Goal: Task Accomplishment & Management: Manage account settings

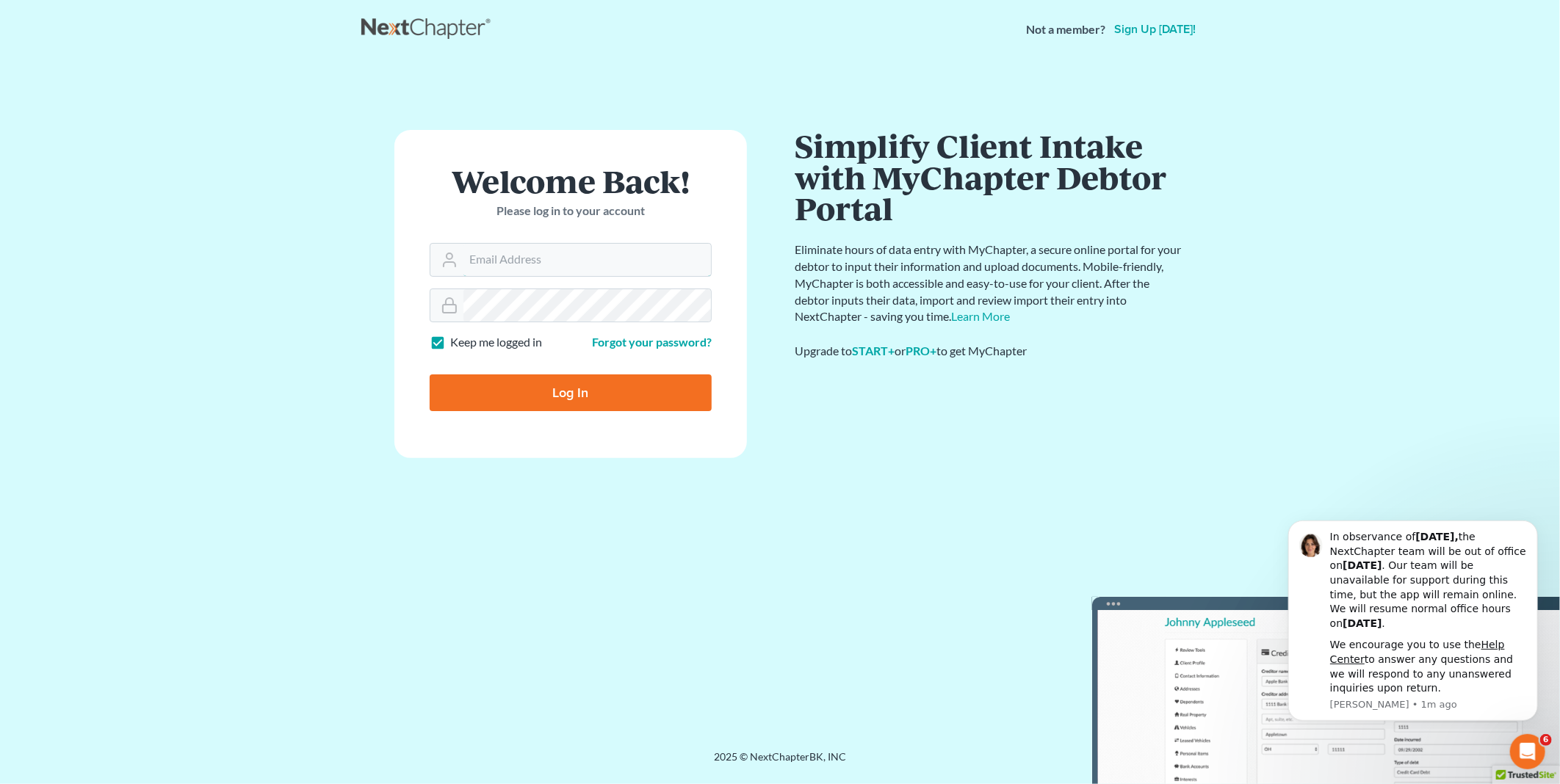
type input "PDonegan@tbennerlaw.com"
click at [545, 398] on input "Log In" at bounding box center [570, 392] width 282 height 37
type input "Thinking..."
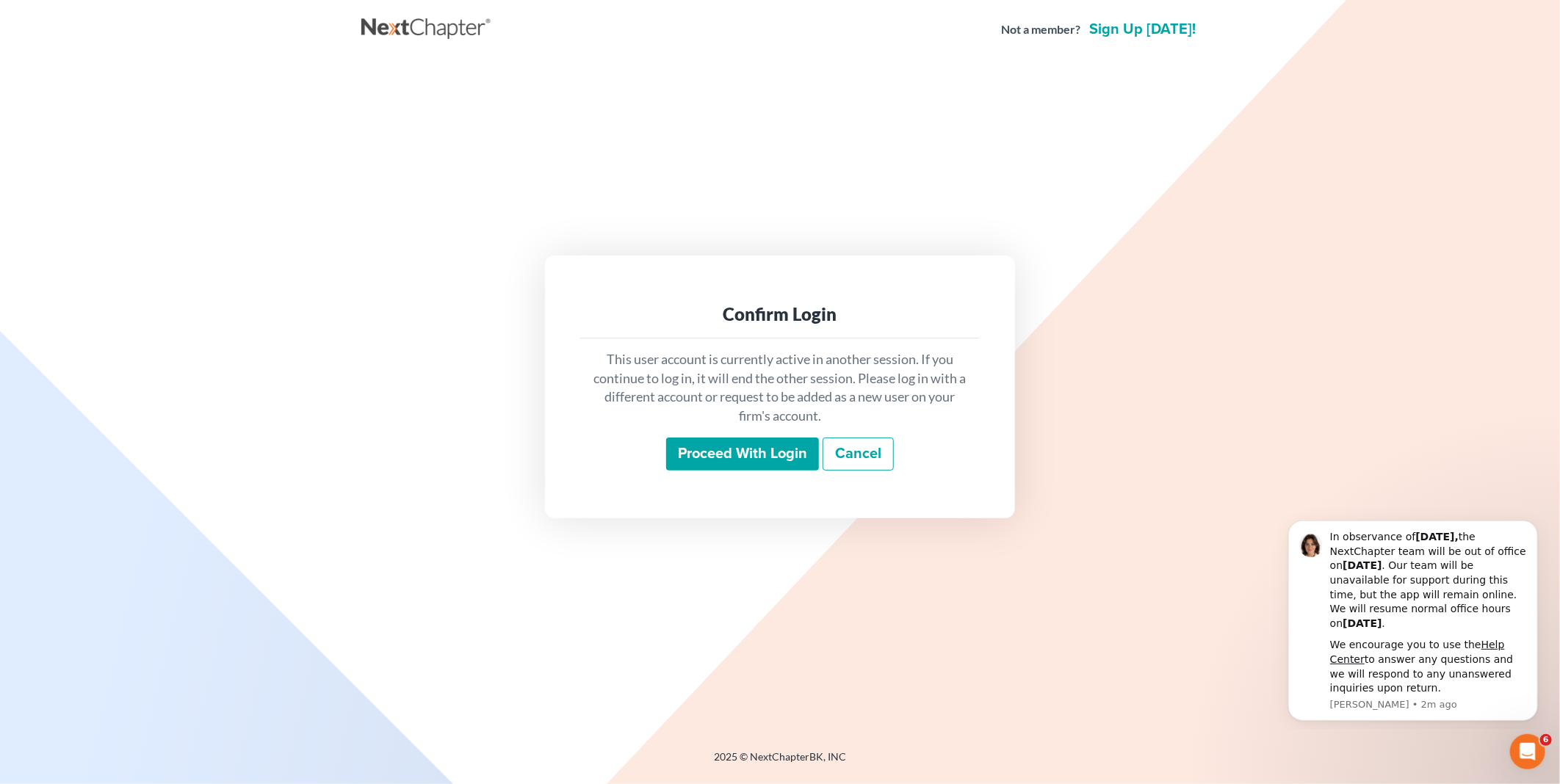
click at [746, 451] on input "Proceed with login" at bounding box center [742, 454] width 153 height 33
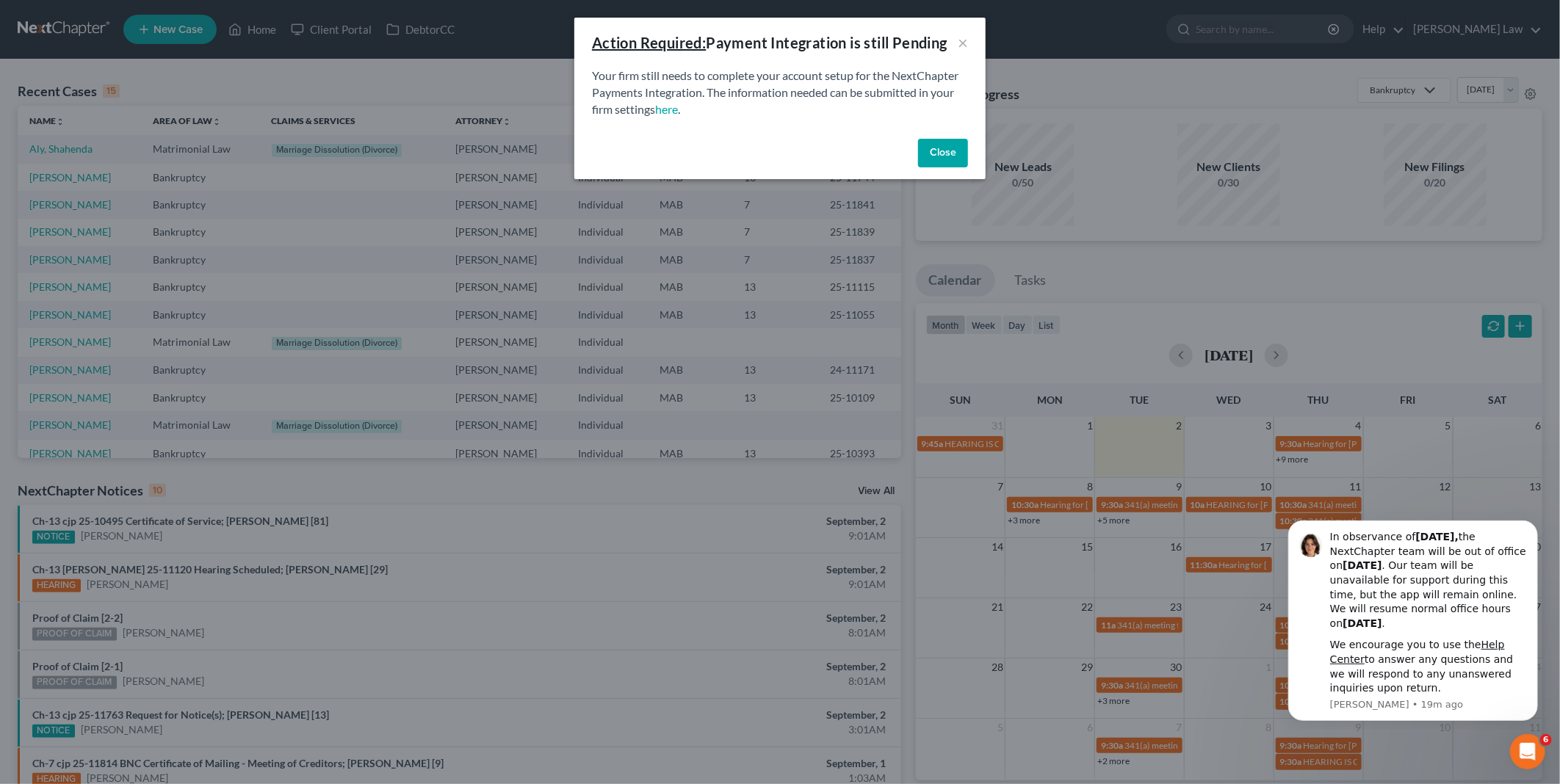
click at [951, 158] on button "Close" at bounding box center [943, 153] width 50 height 29
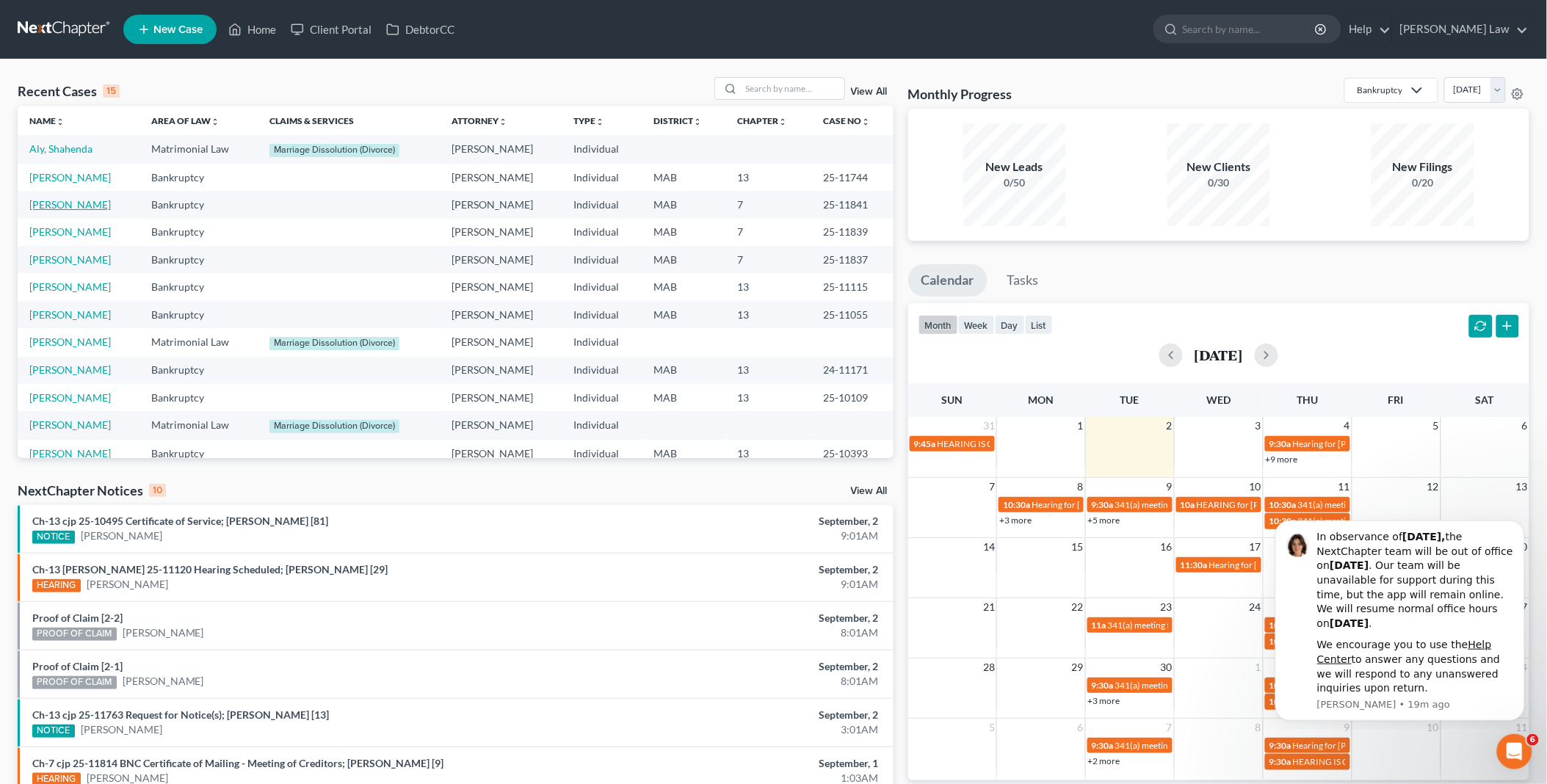
click at [76, 203] on link "[PERSON_NAME]" at bounding box center [70, 205] width 81 height 13
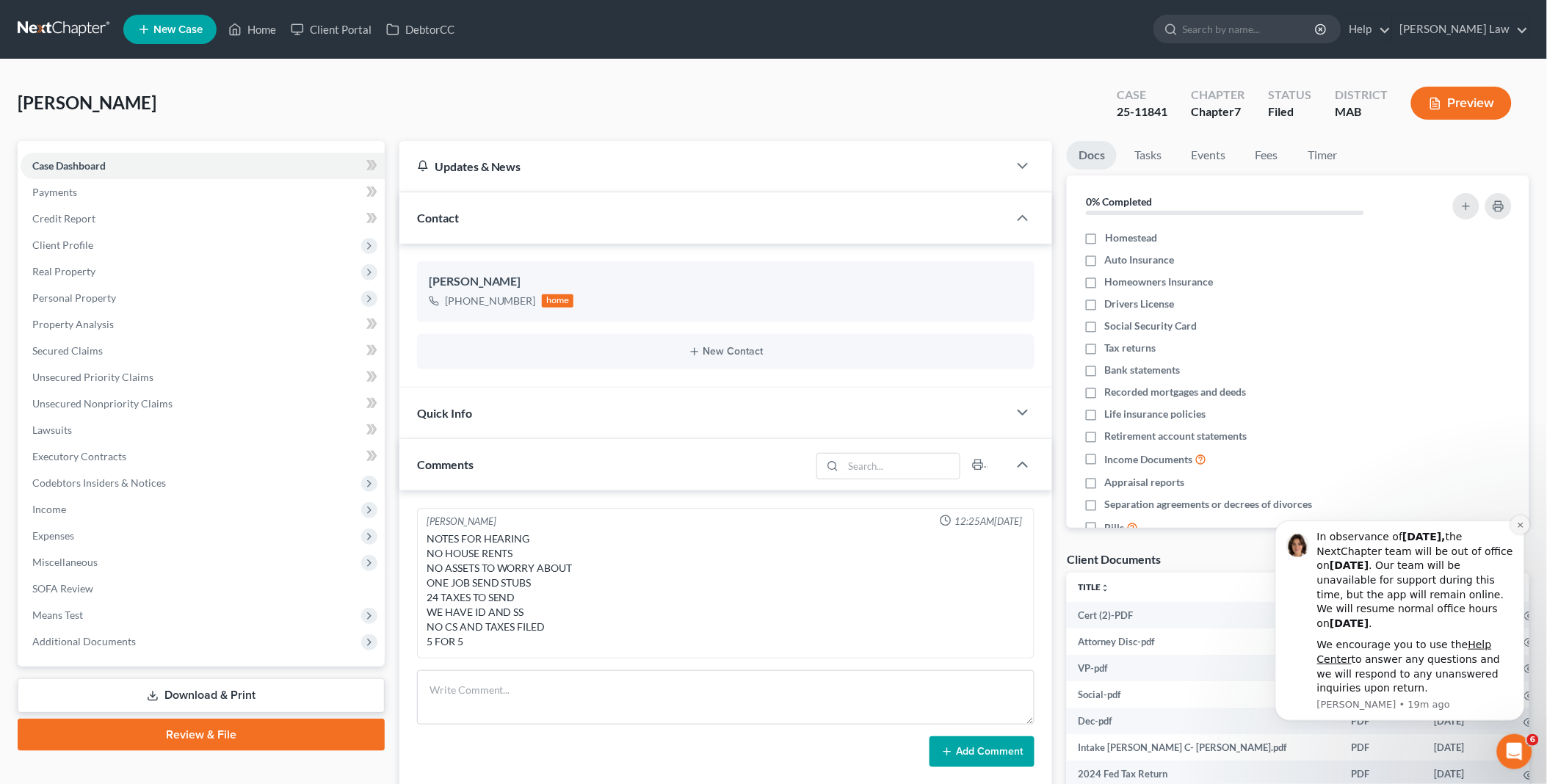
click at [1516, 522] on icon "Dismiss notification" at bounding box center [1520, 525] width 8 height 8
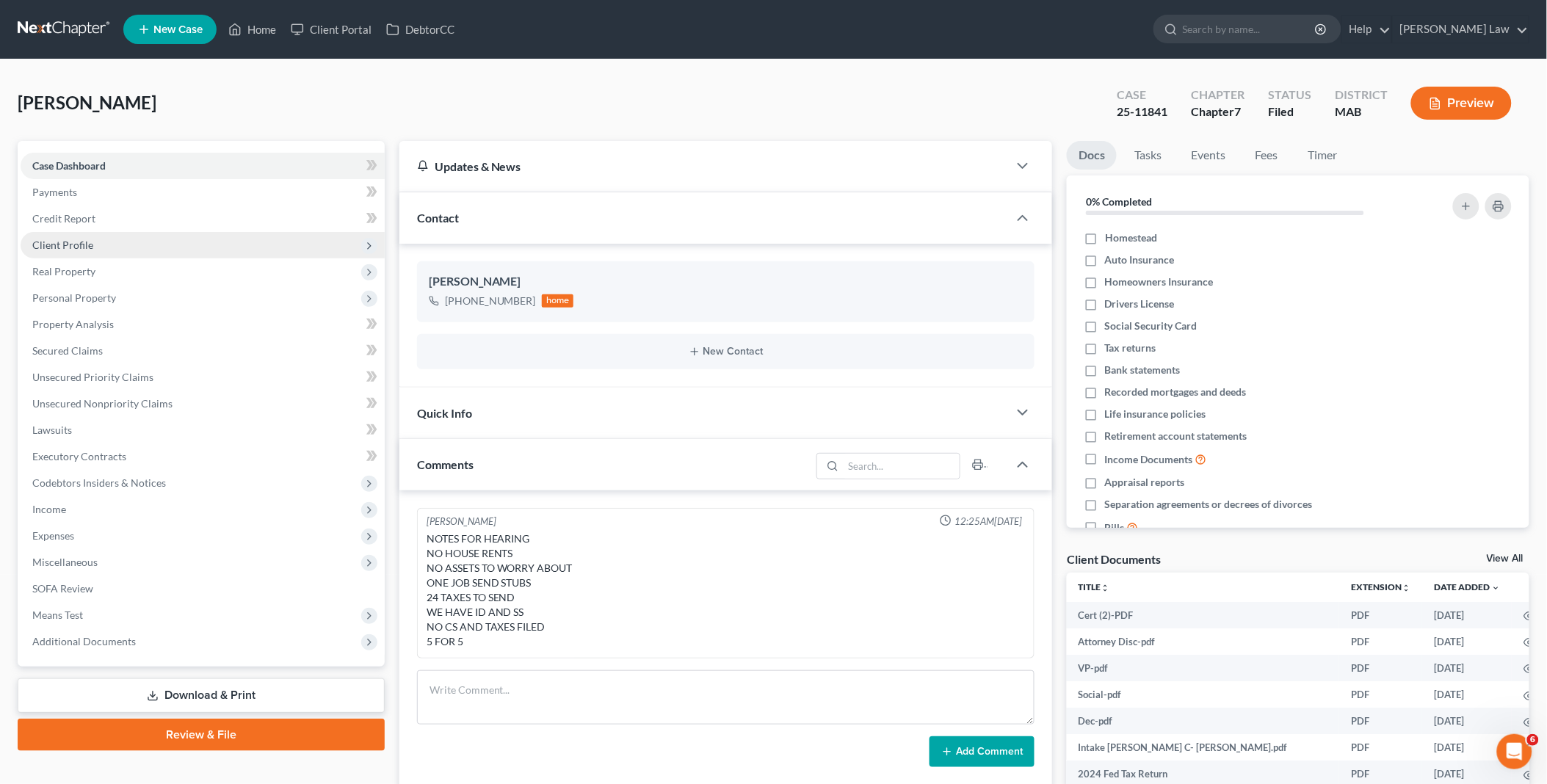
click at [108, 240] on span "Client Profile" at bounding box center [202, 244] width 364 height 26
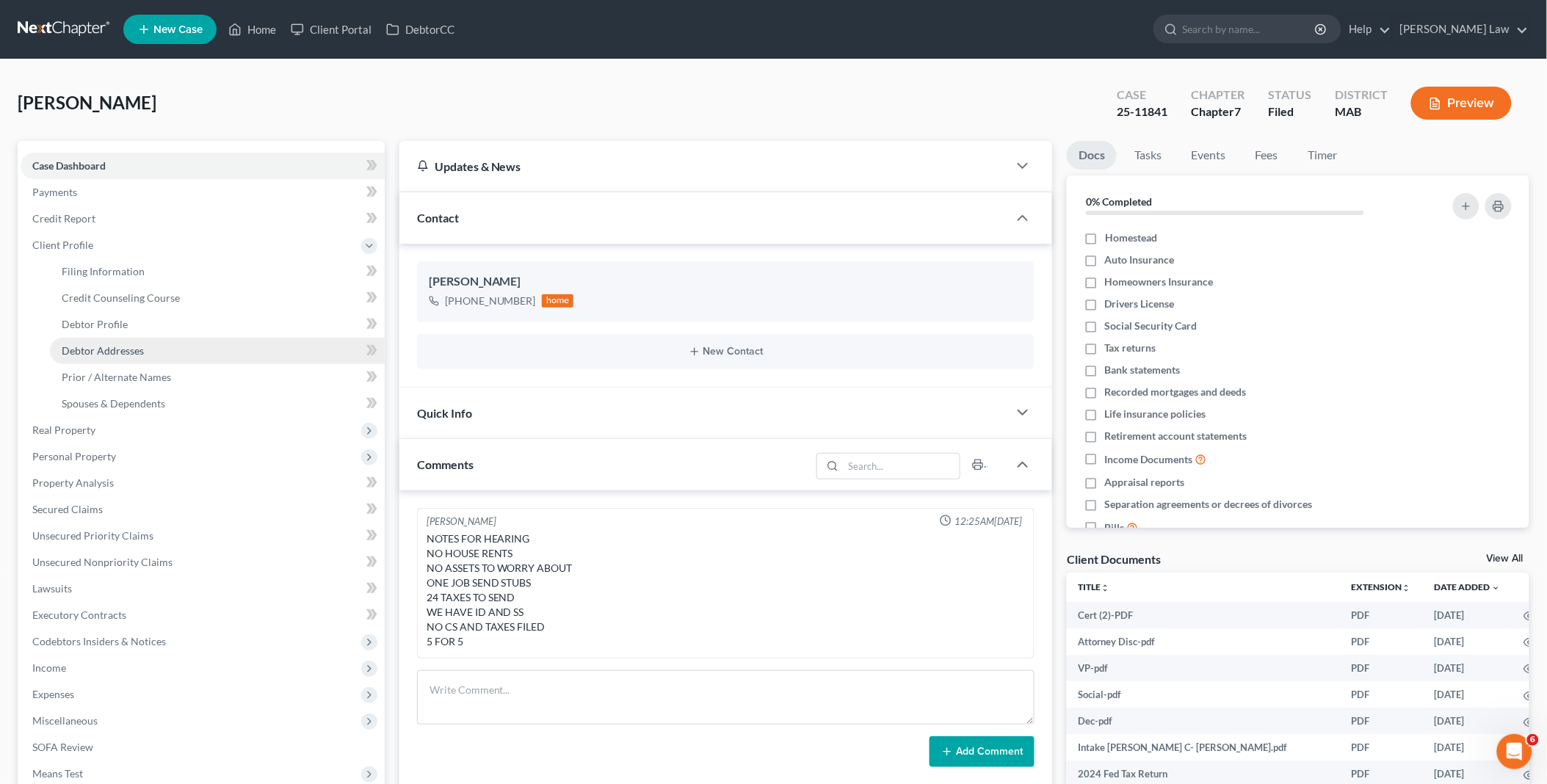
click at [127, 353] on span "Debtor Addresses" at bounding box center [102, 351] width 82 height 13
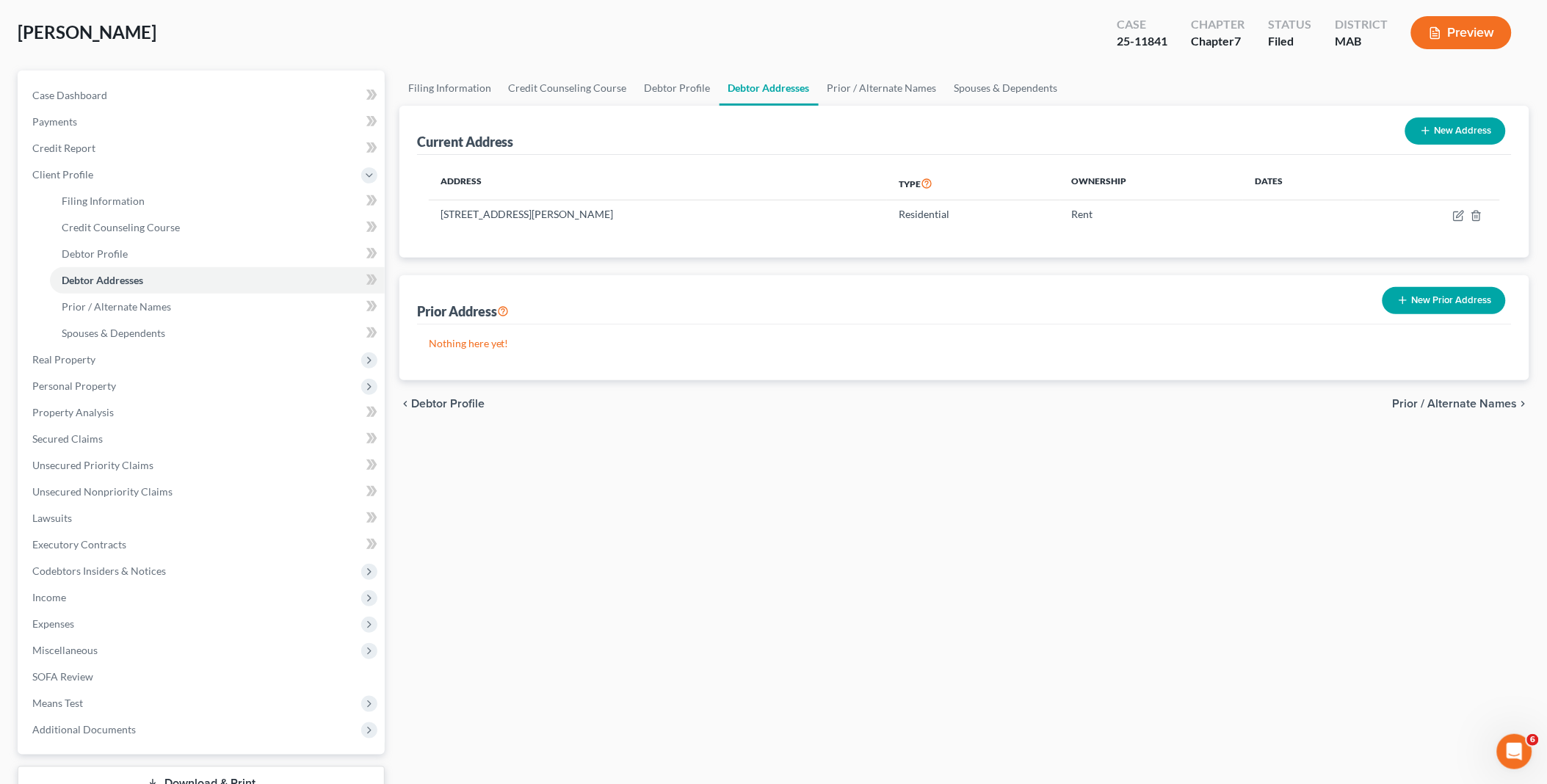
scroll to position [179, 0]
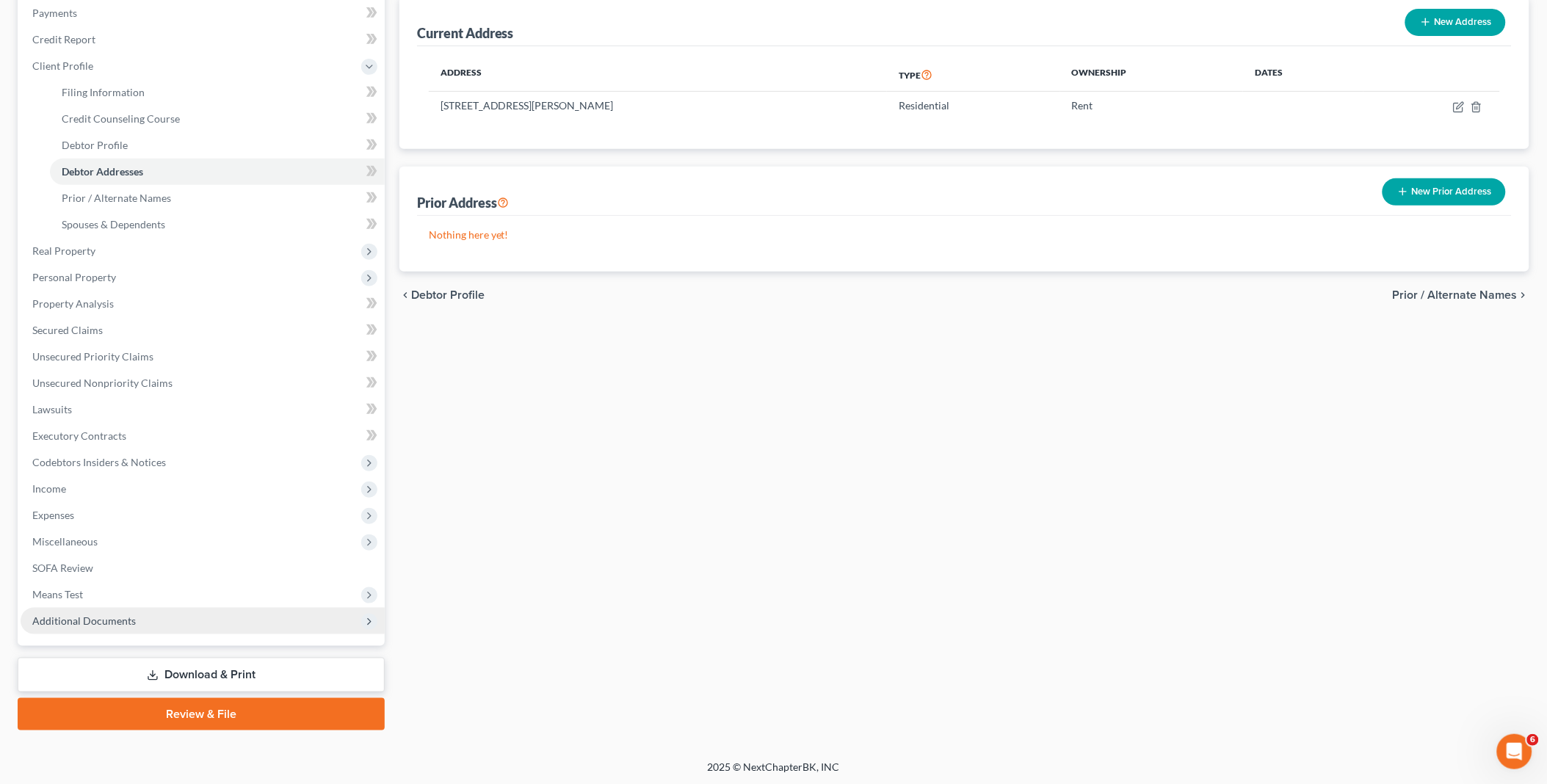
click at [129, 619] on span "Additional Documents" at bounding box center [84, 621] width 104 height 13
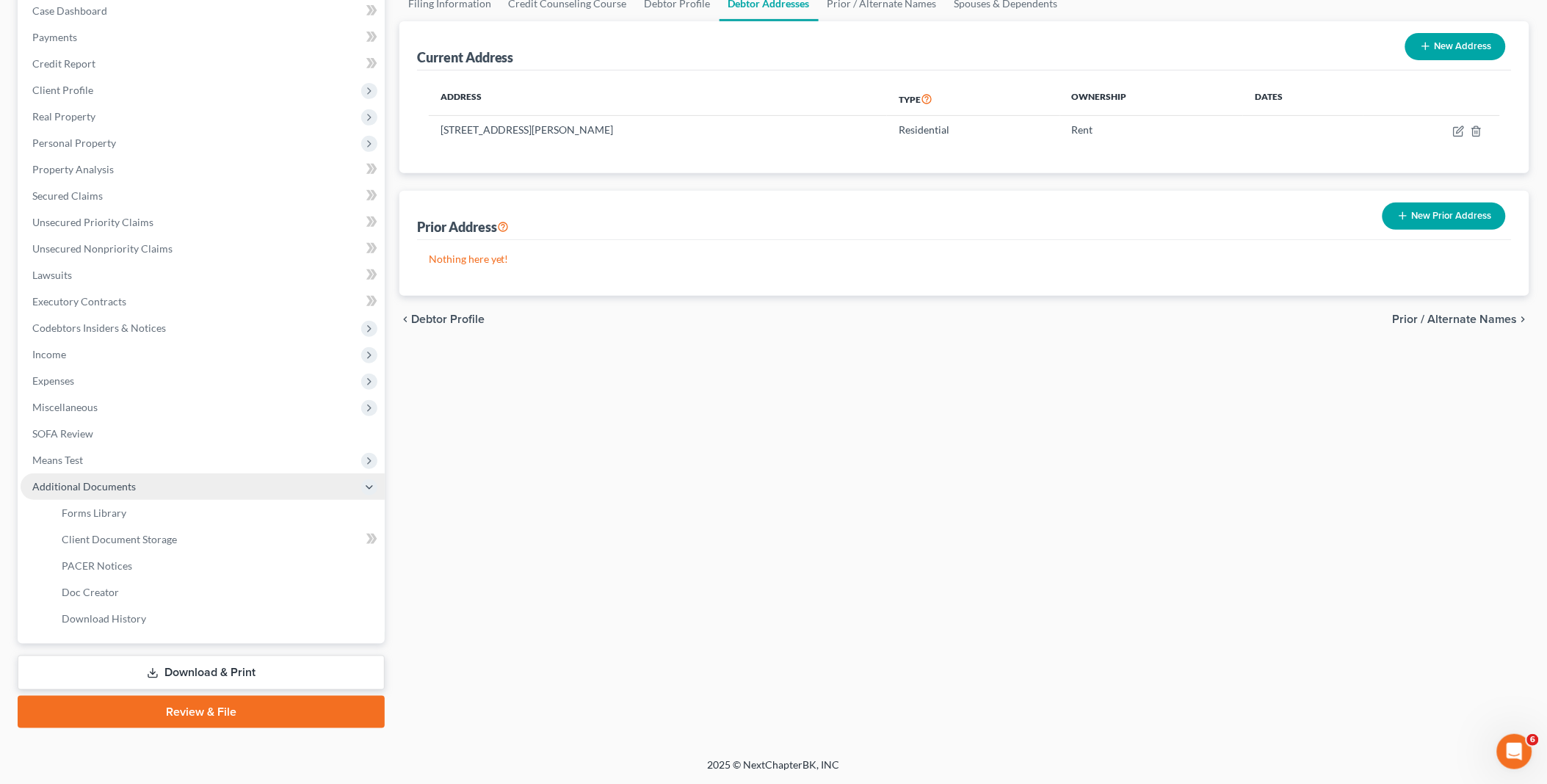
scroll to position [152, 0]
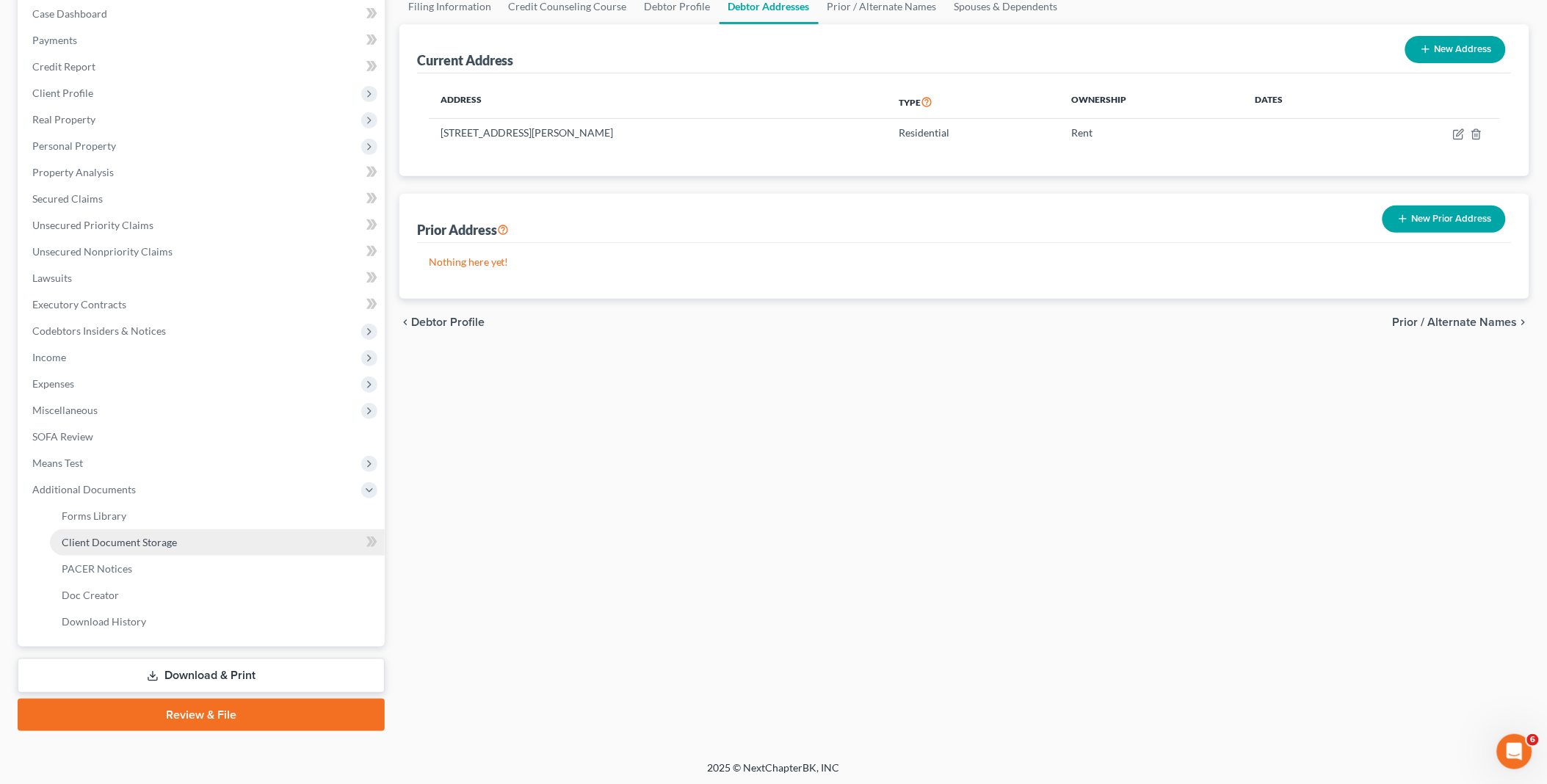
click at [123, 545] on span "Client Document Storage" at bounding box center [119, 542] width 115 height 13
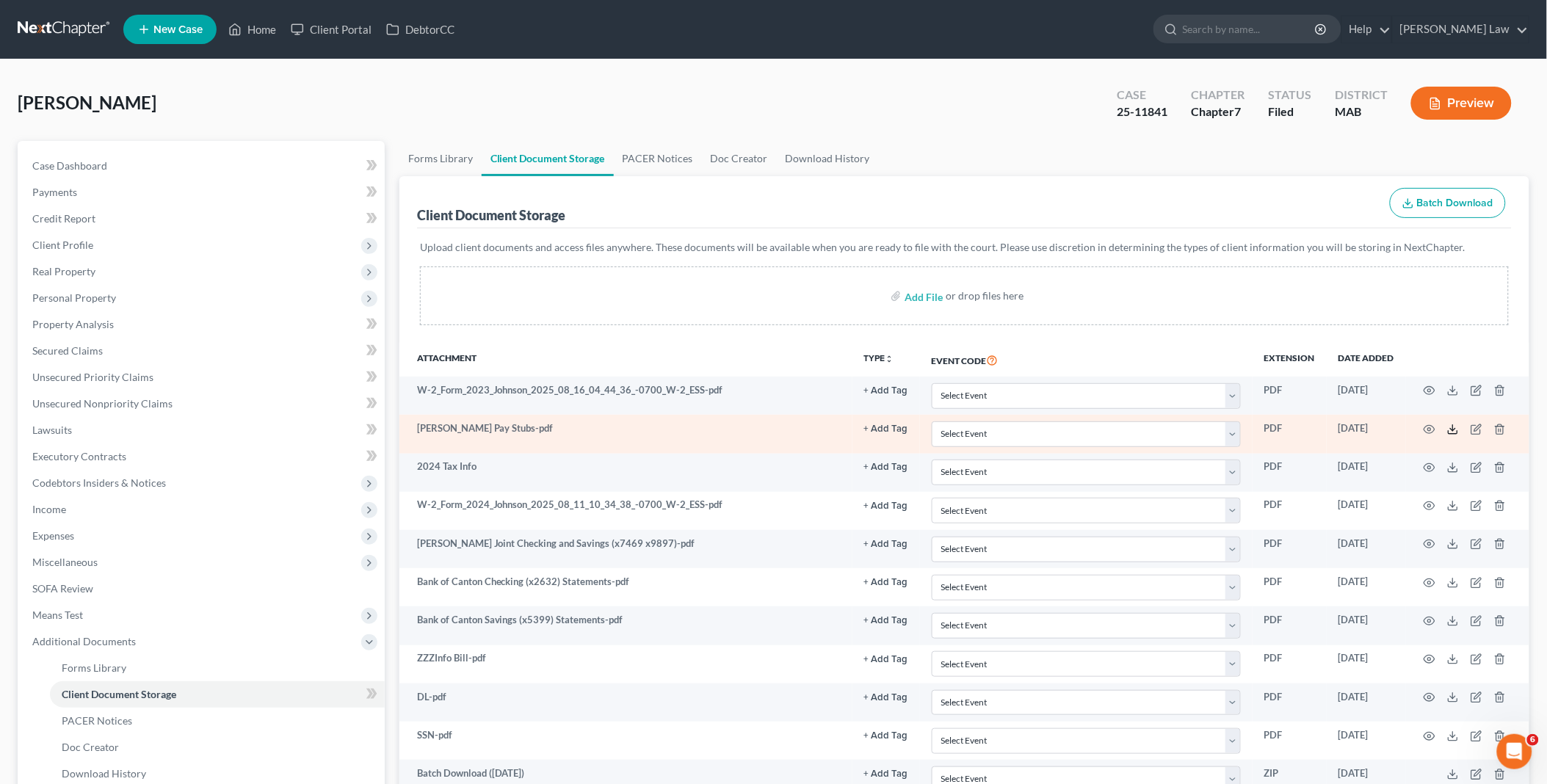
click at [1453, 428] on line at bounding box center [1453, 427] width 0 height 6
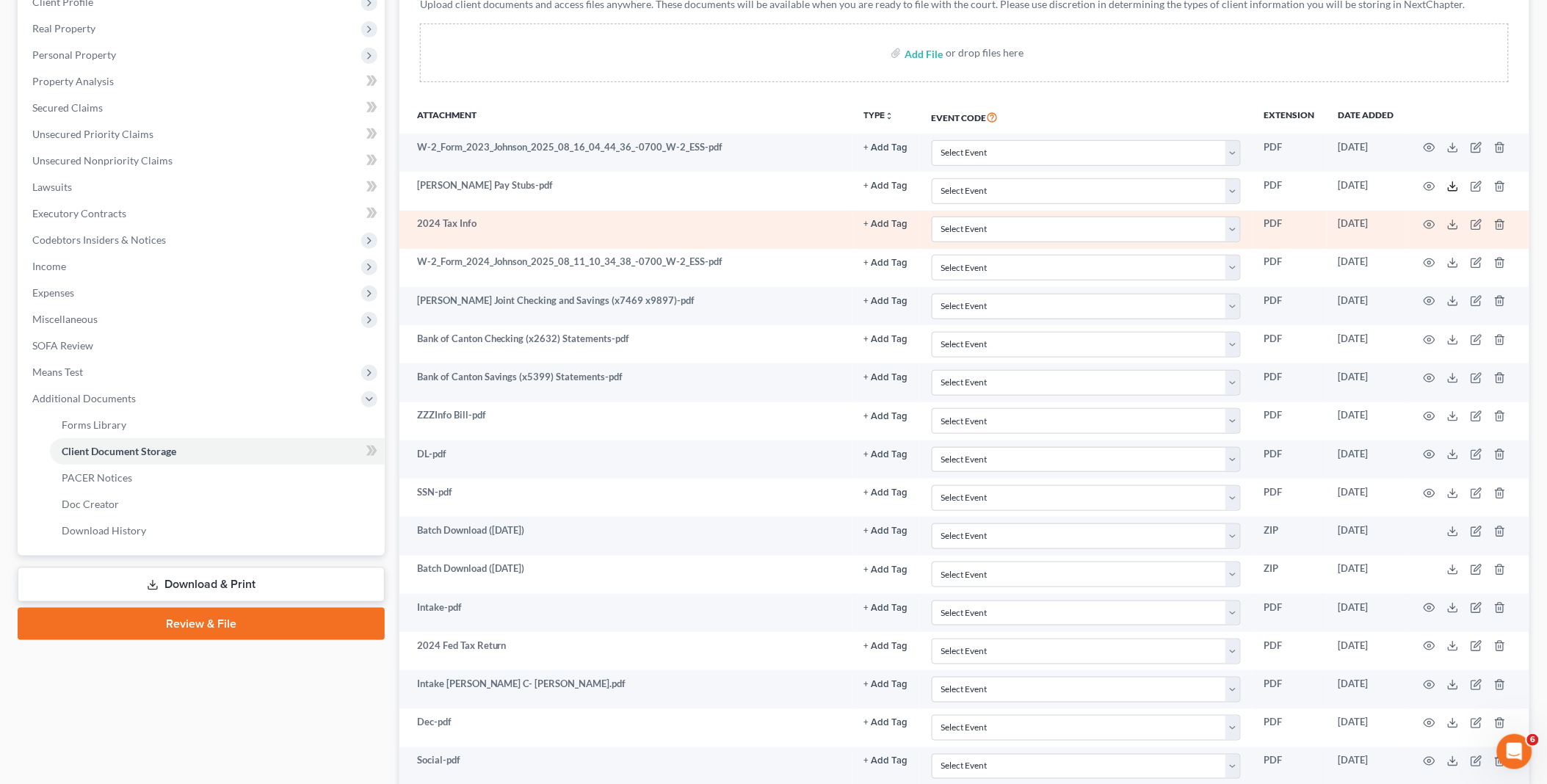
scroll to position [244, 0]
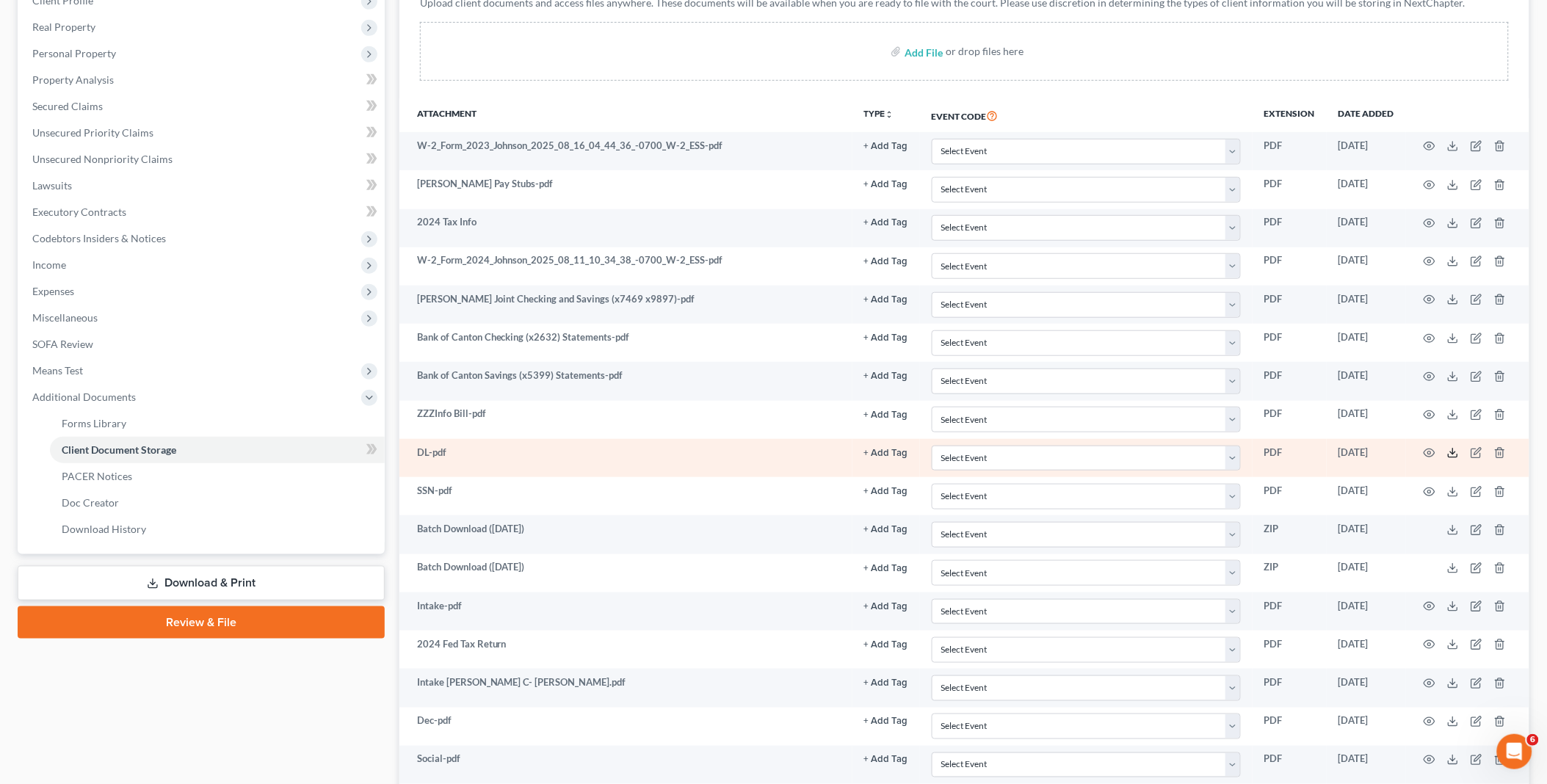
click at [1452, 458] on icon at bounding box center [1453, 453] width 12 height 12
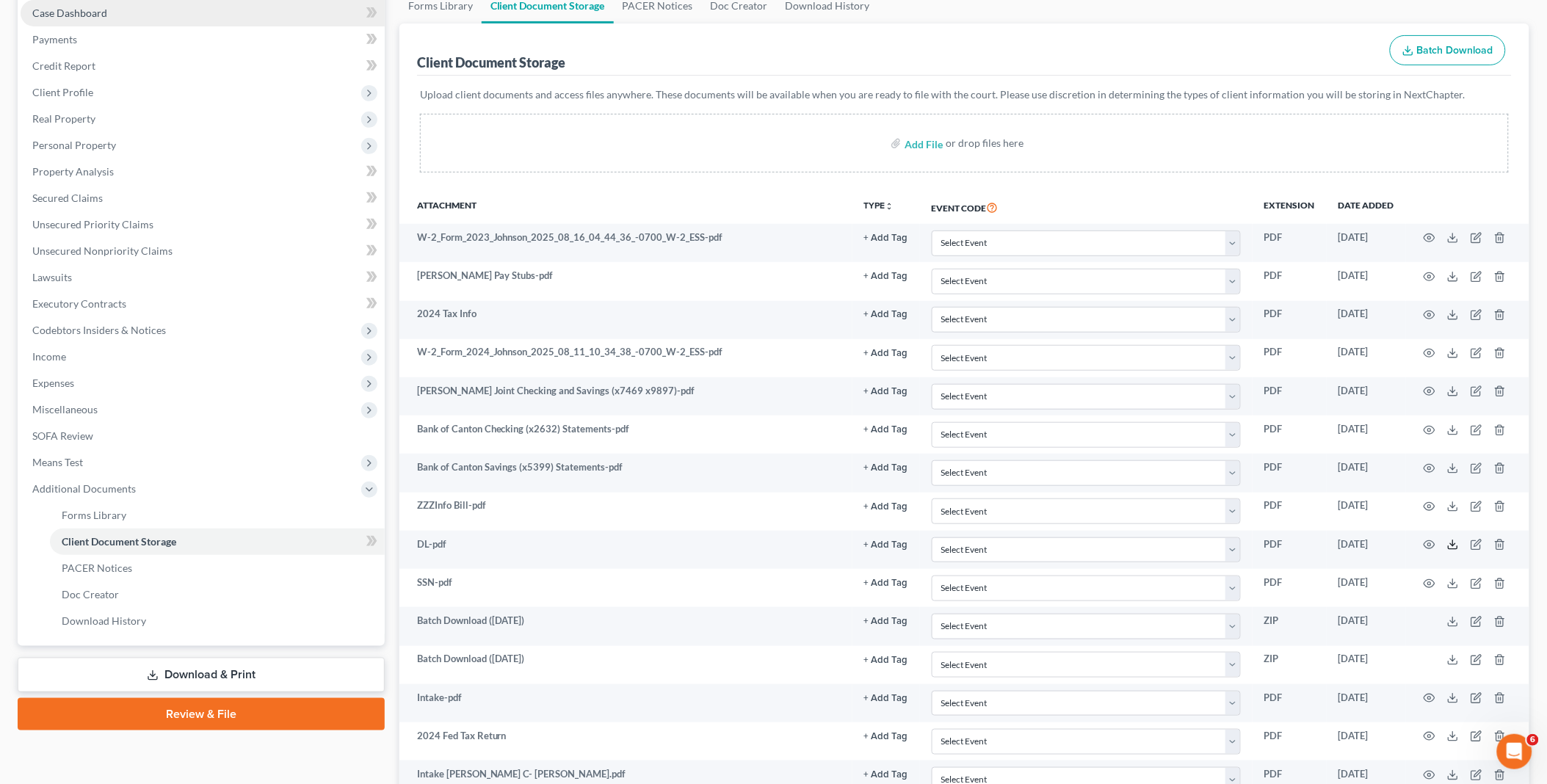
scroll to position [0, 0]
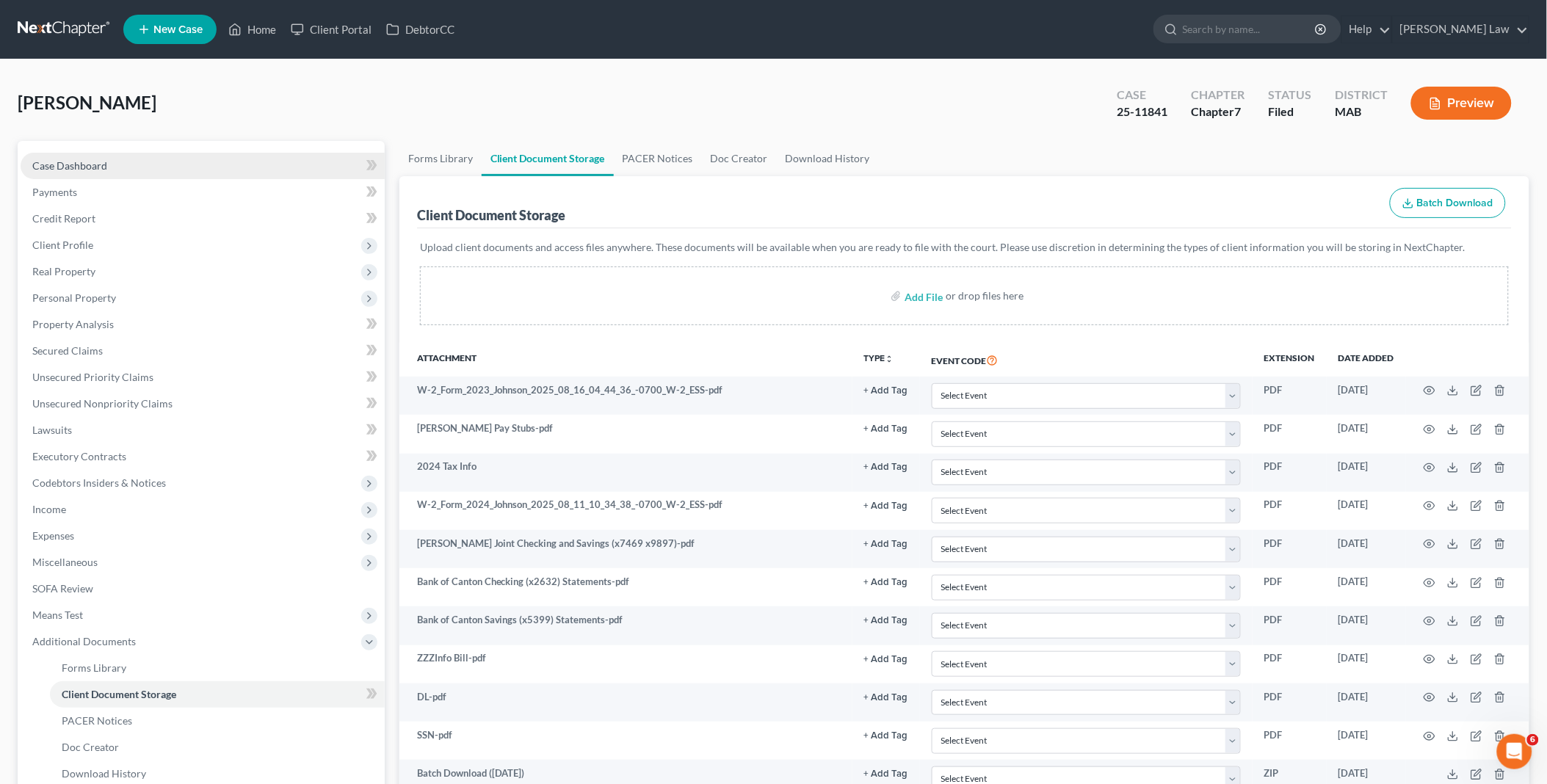
click at [130, 167] on link "Case Dashboard" at bounding box center [202, 166] width 364 height 26
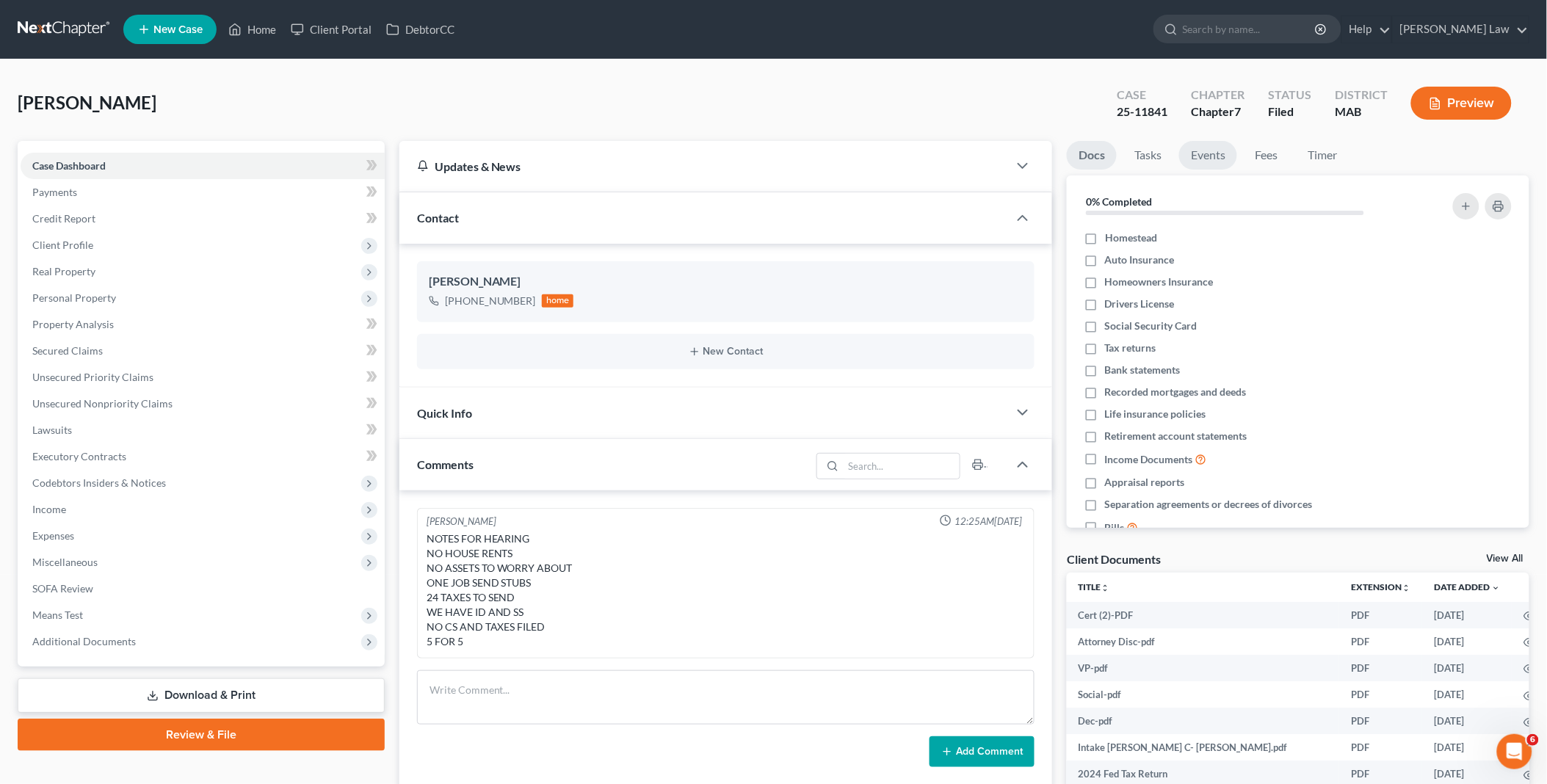
click at [1209, 160] on link "Events" at bounding box center [1208, 155] width 58 height 29
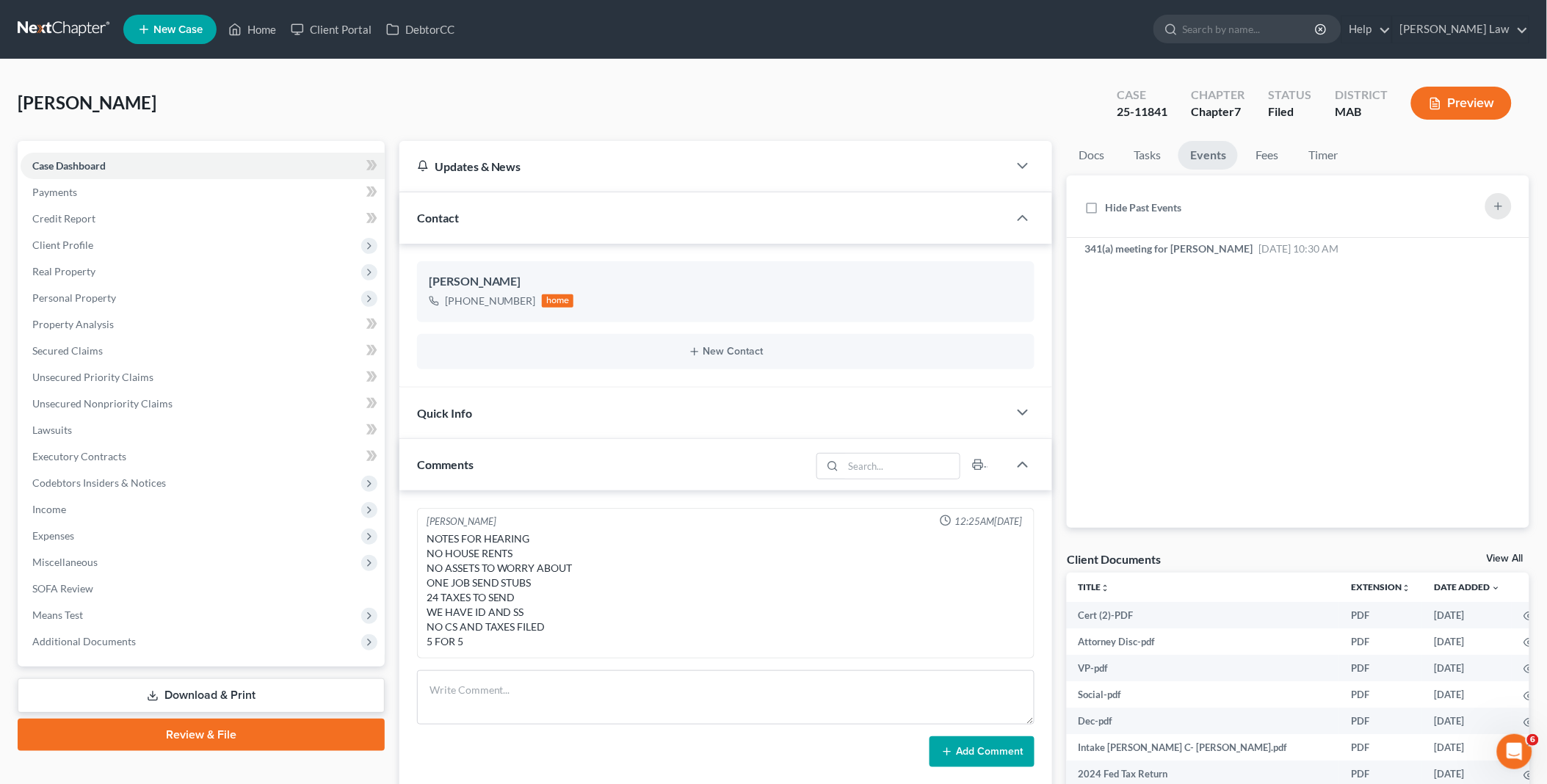
click at [1506, 553] on link "View All" at bounding box center [1505, 558] width 37 height 10
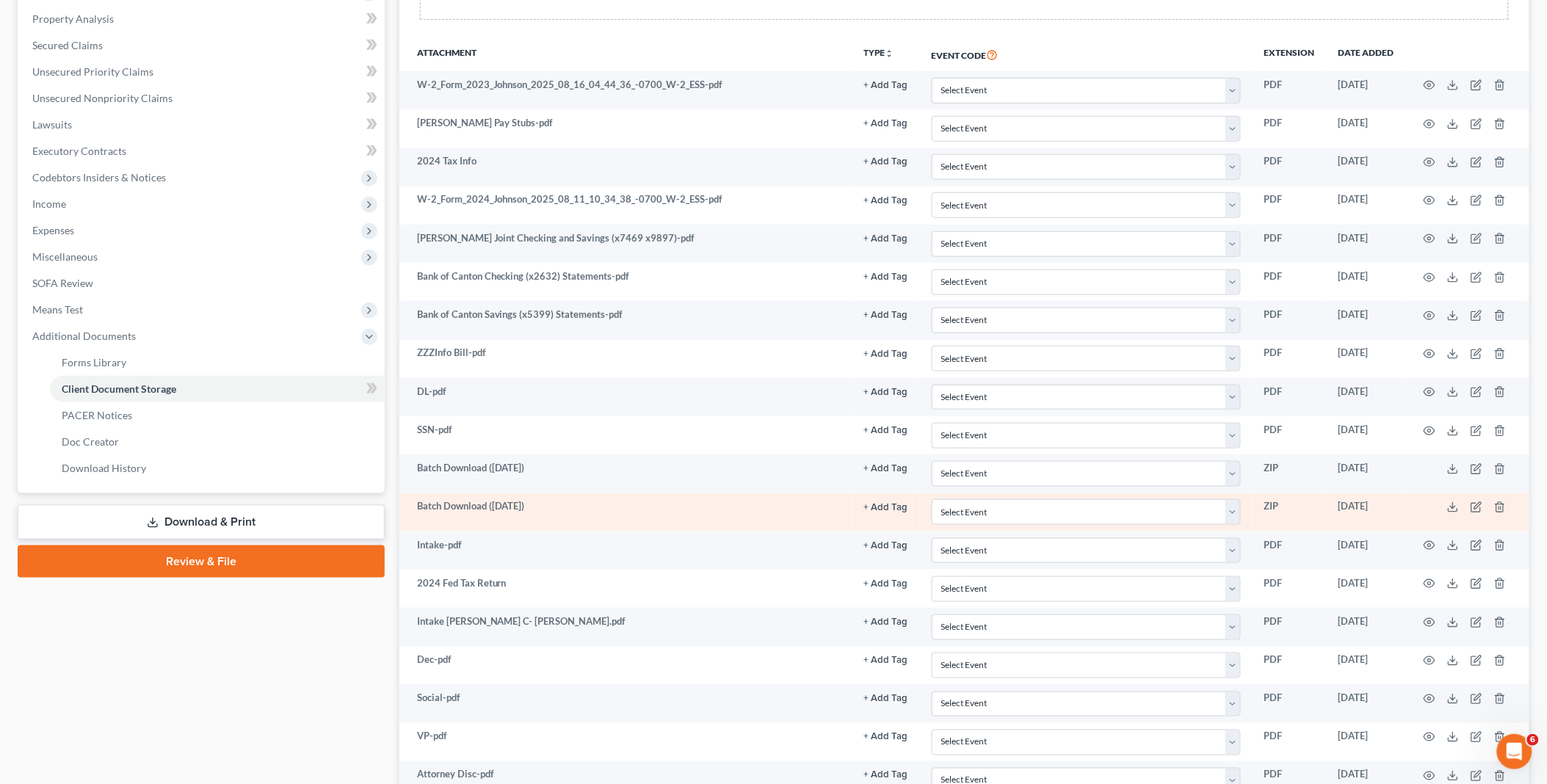
scroll to position [326, 0]
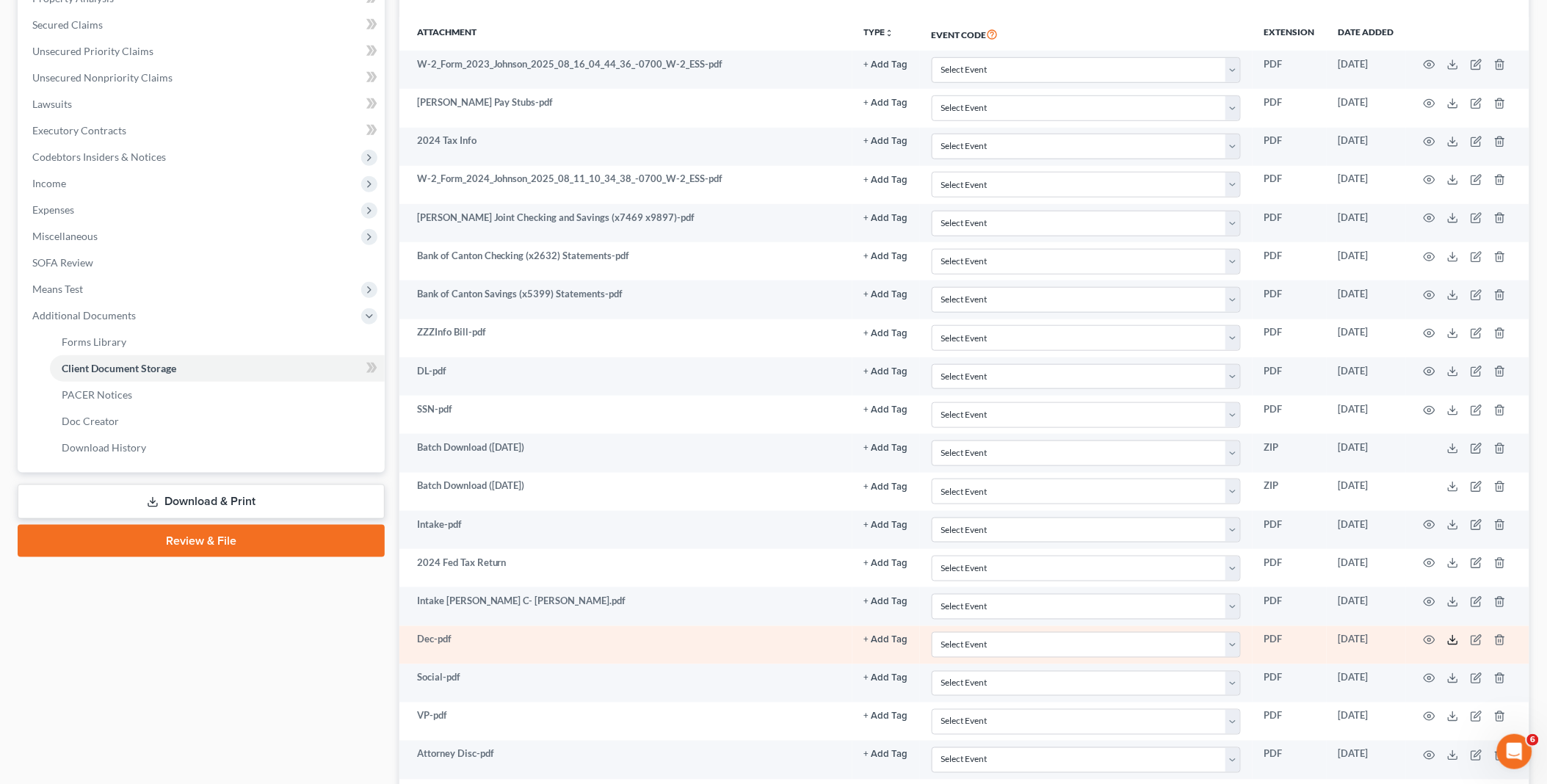
click at [1453, 639] on line at bounding box center [1453, 638] width 0 height 6
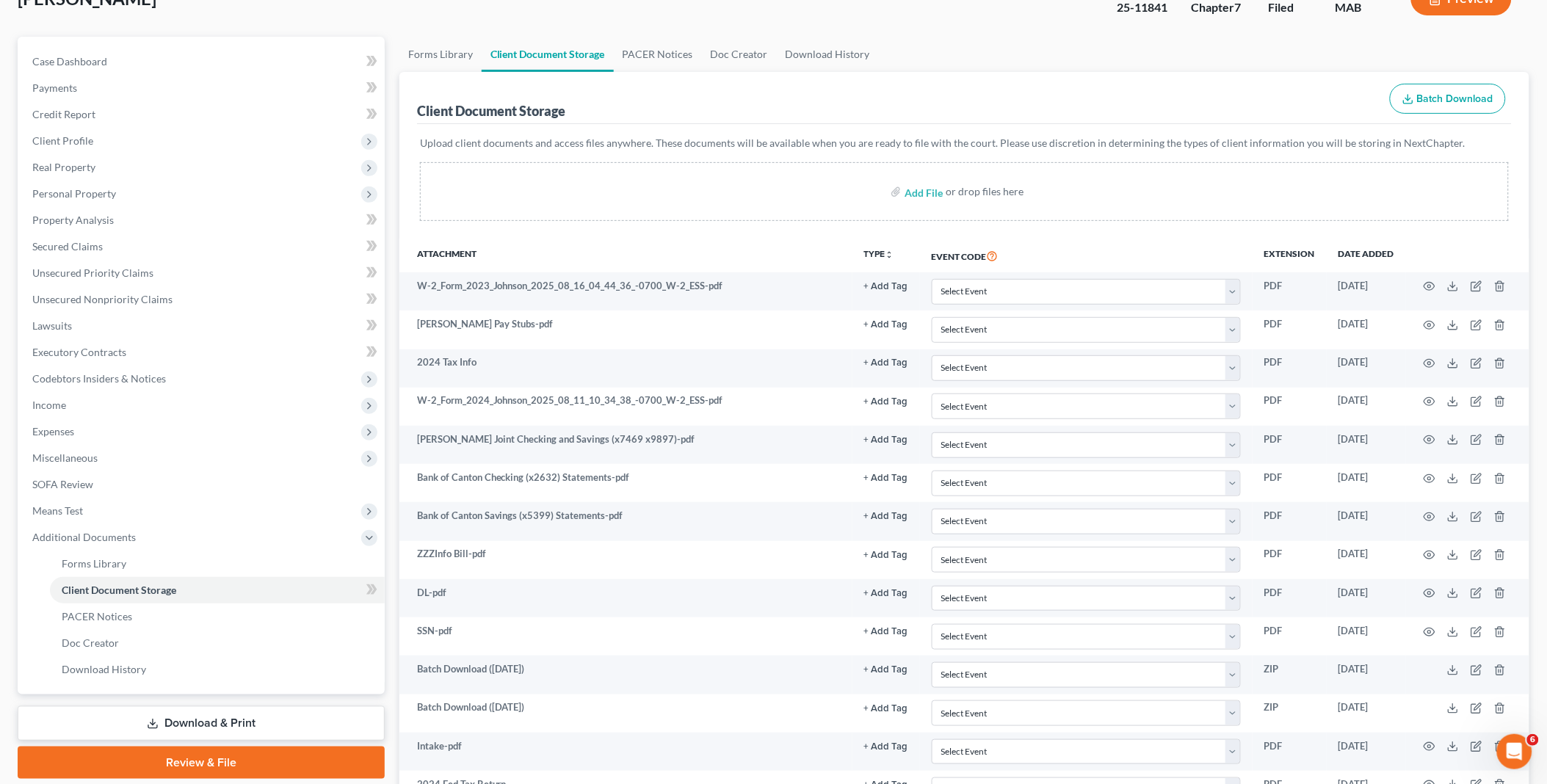
scroll to position [0, 0]
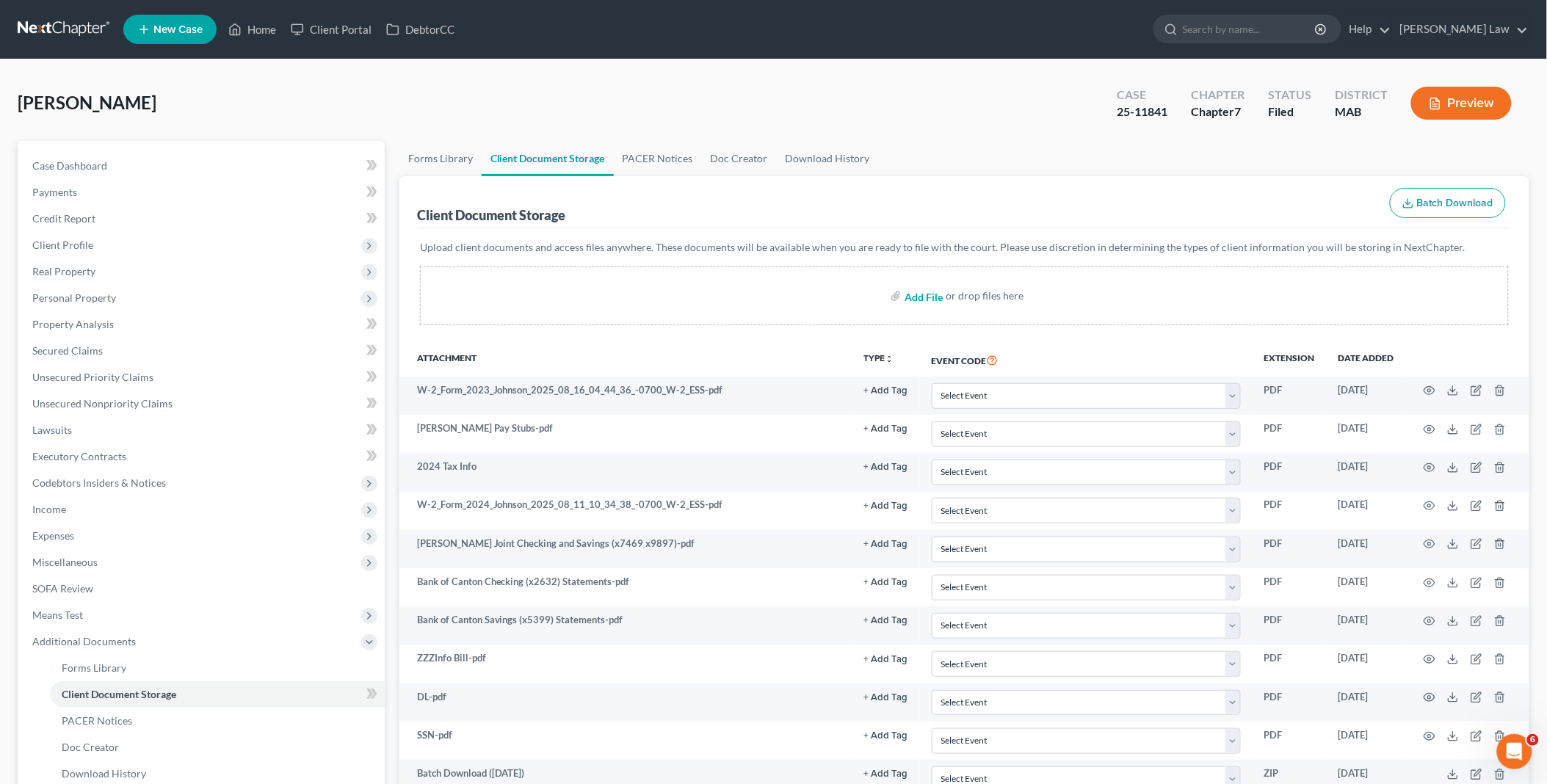
click at [936, 297] on input "file" at bounding box center [922, 295] width 35 height 26
type input "C:\fakepath\DebtorEducationNotification. [PERSON_NAME].pdf"
click at [250, 25] on link "Home" at bounding box center [252, 29] width 62 height 26
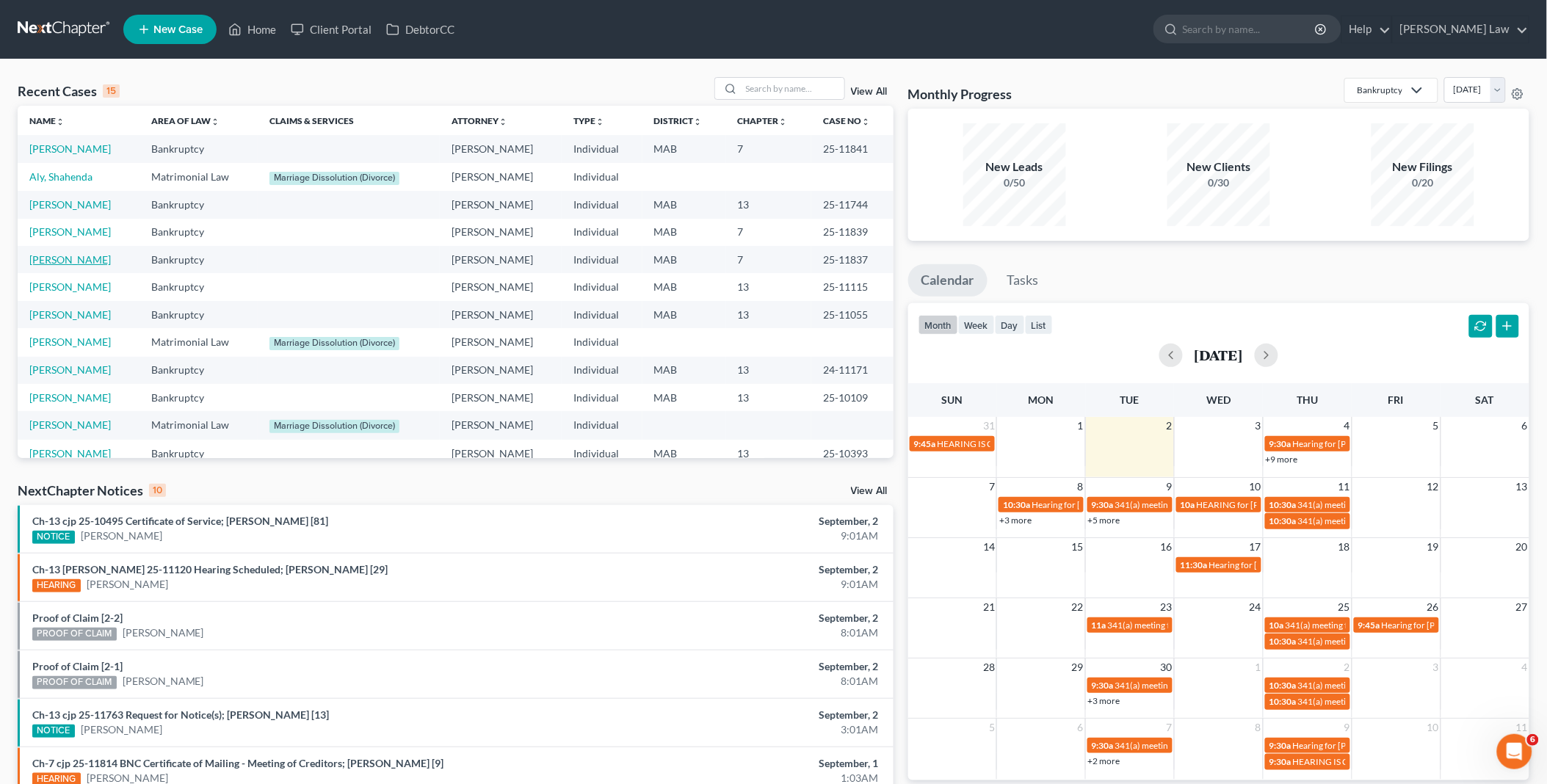
click at [64, 255] on link "[PERSON_NAME]" at bounding box center [70, 259] width 81 height 13
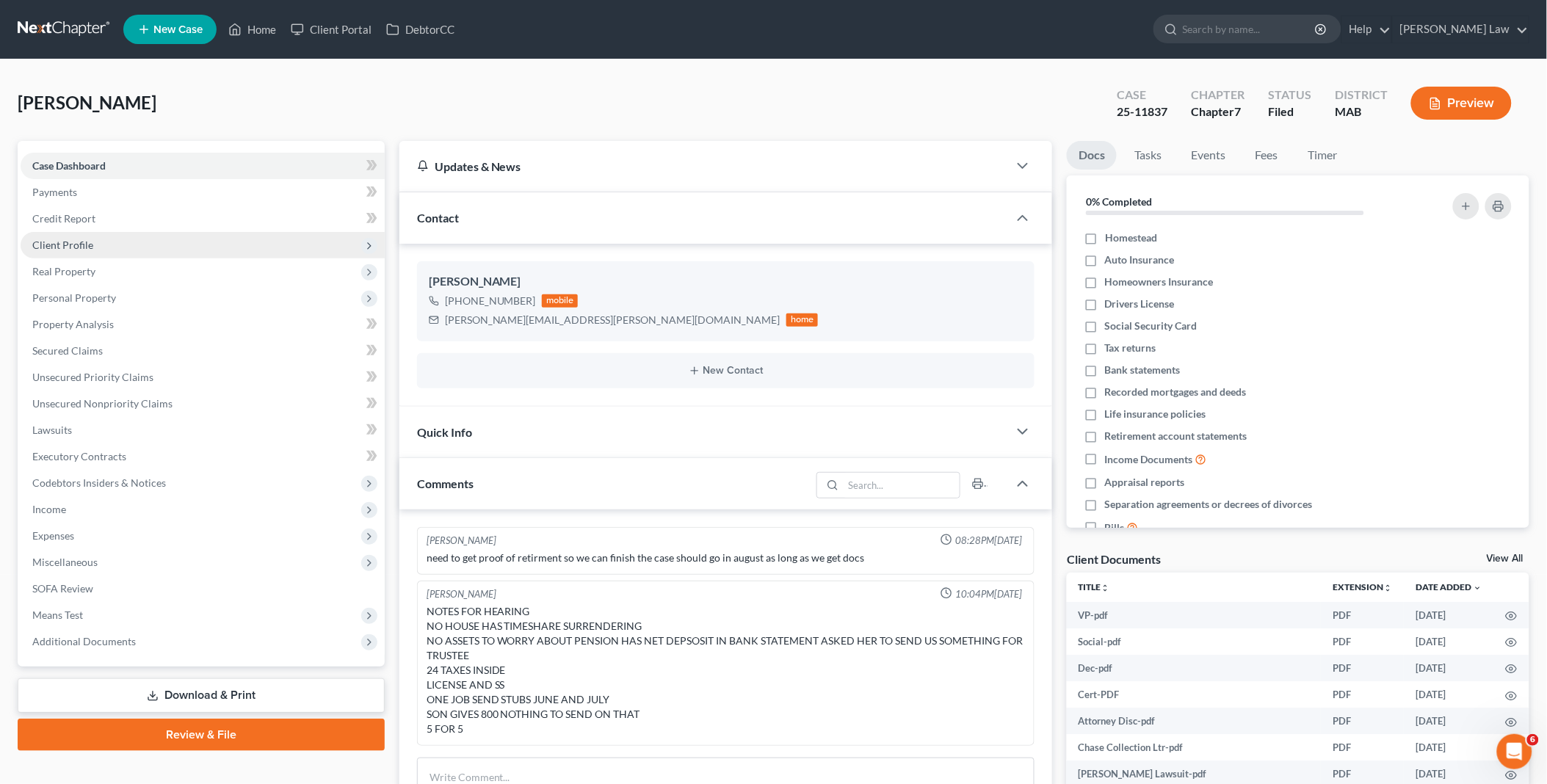
click at [104, 245] on span "Client Profile" at bounding box center [202, 244] width 364 height 26
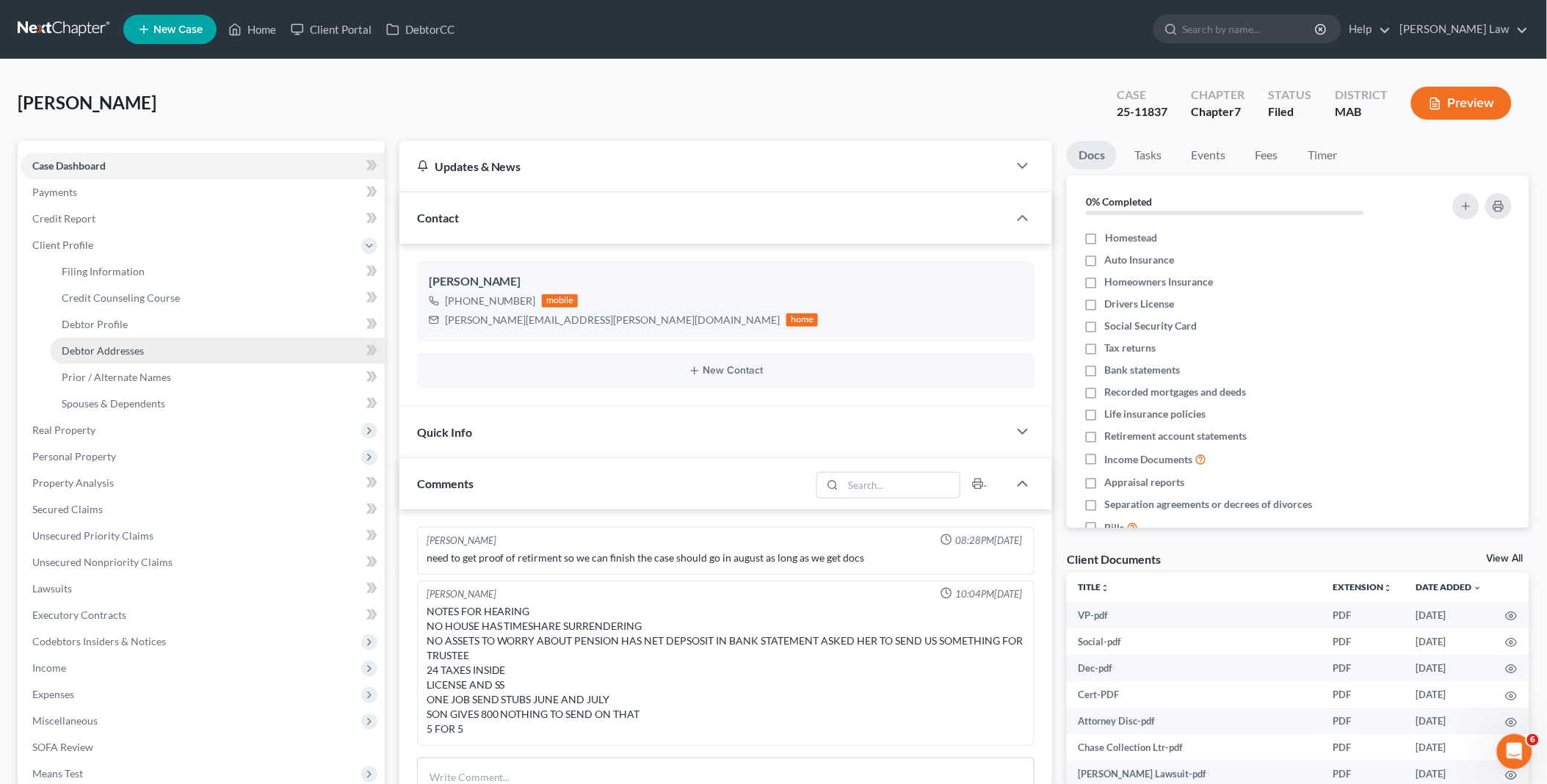
click at [186, 350] on link "Debtor Addresses" at bounding box center [217, 350] width 335 height 26
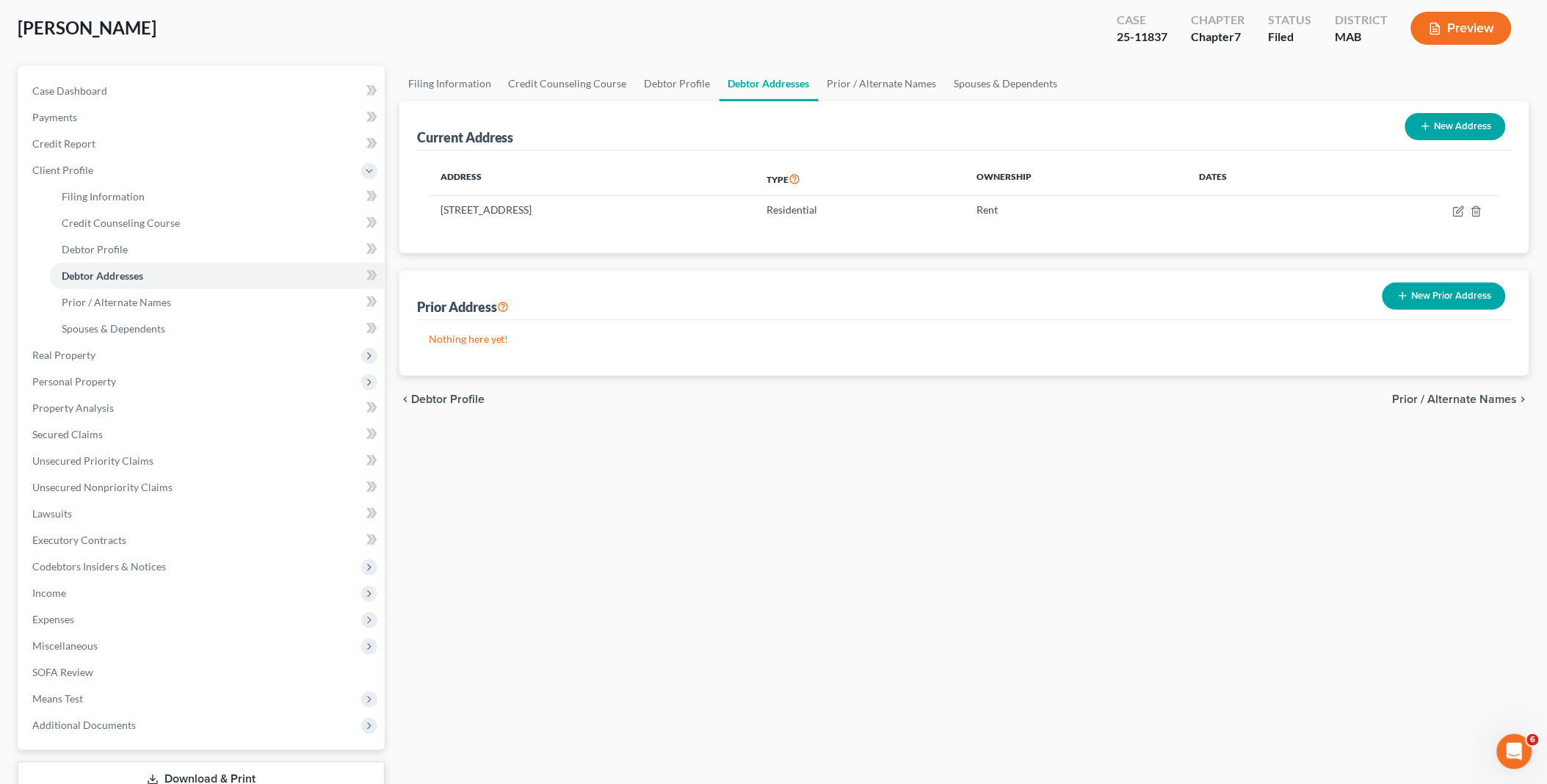
scroll to position [179, 0]
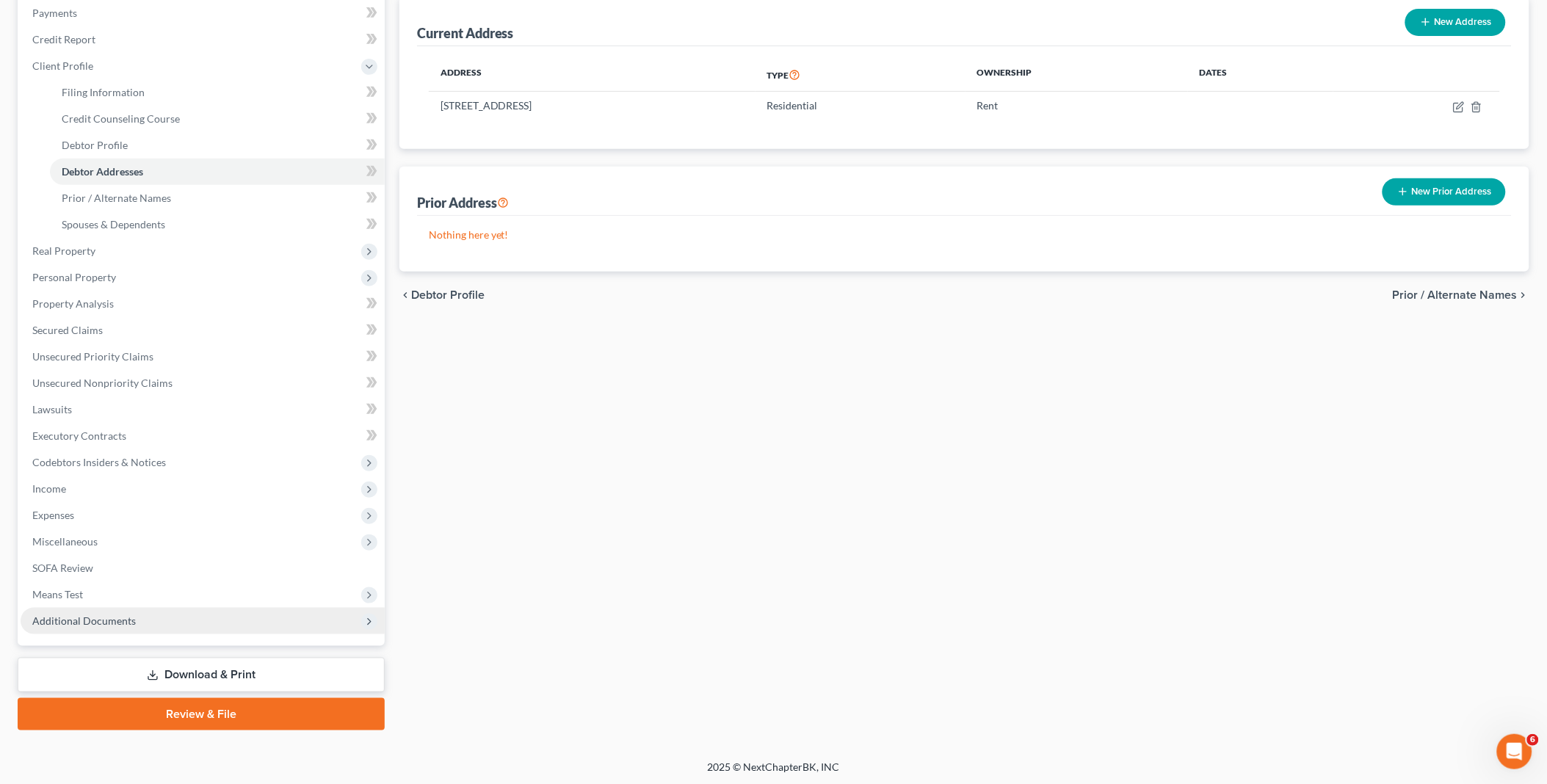
click at [134, 619] on span "Additional Documents" at bounding box center [202, 621] width 364 height 26
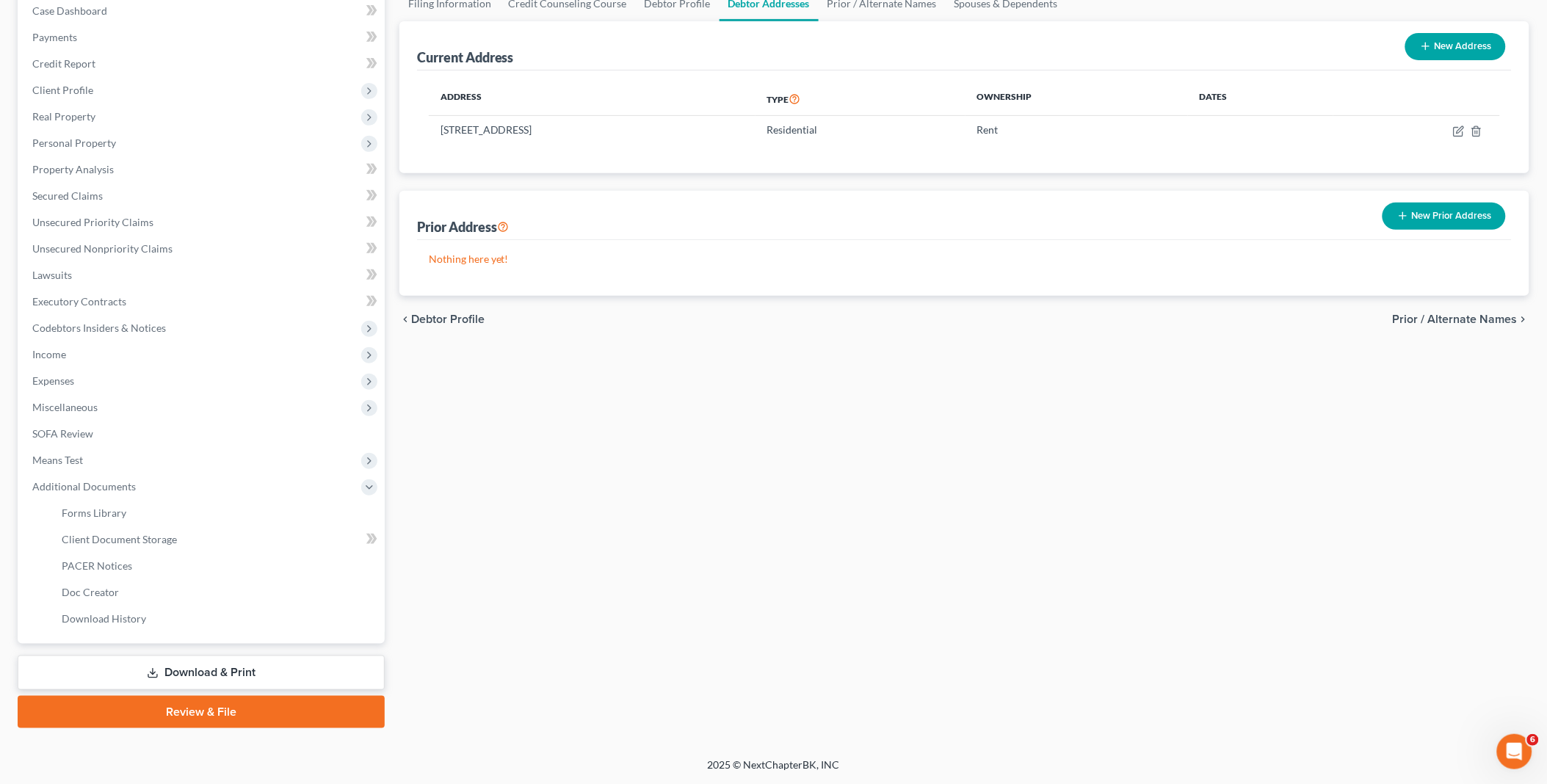
scroll to position [152, 0]
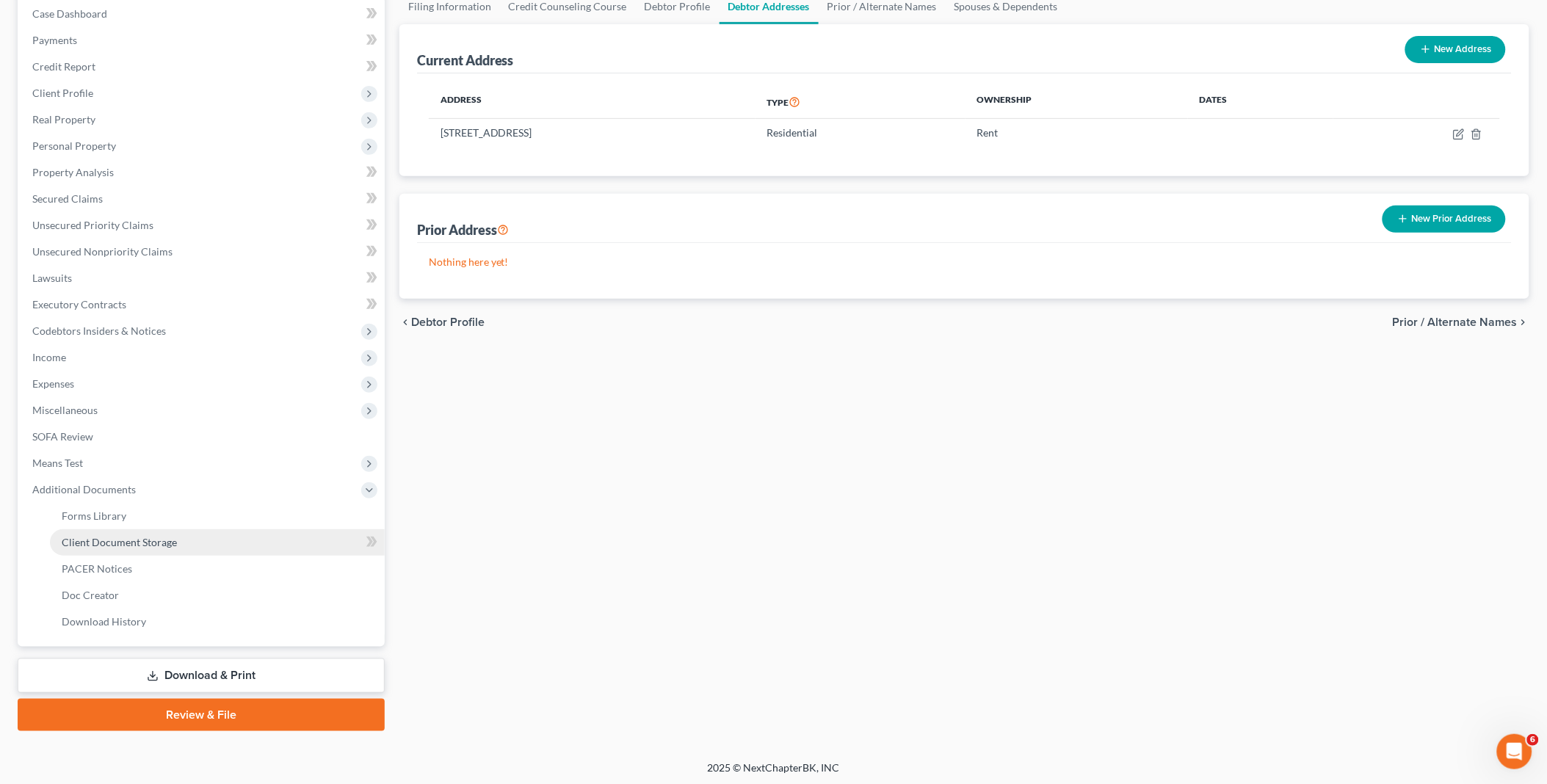
click at [144, 538] on span "Client Document Storage" at bounding box center [119, 542] width 115 height 13
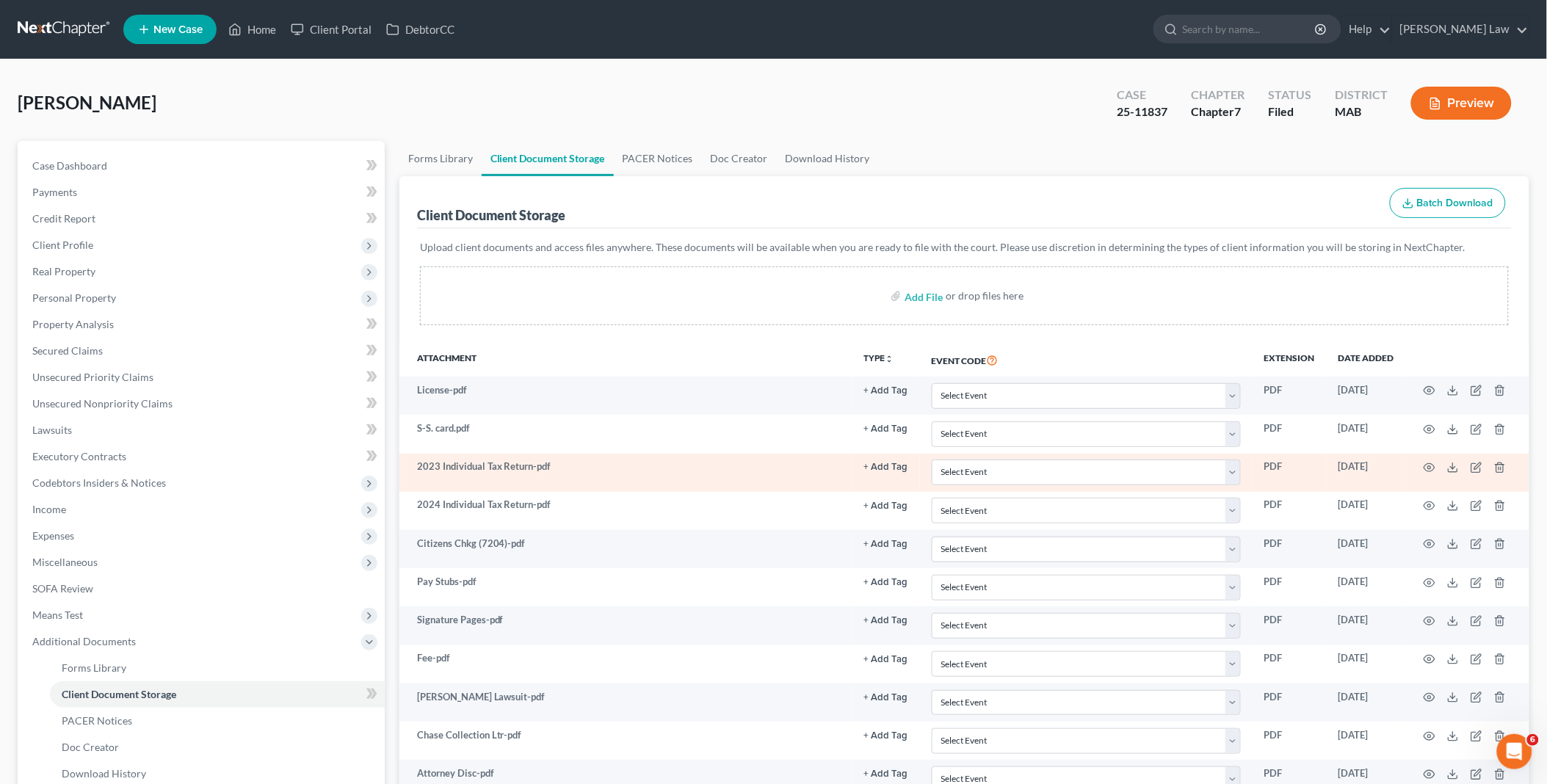
scroll to position [283, 0]
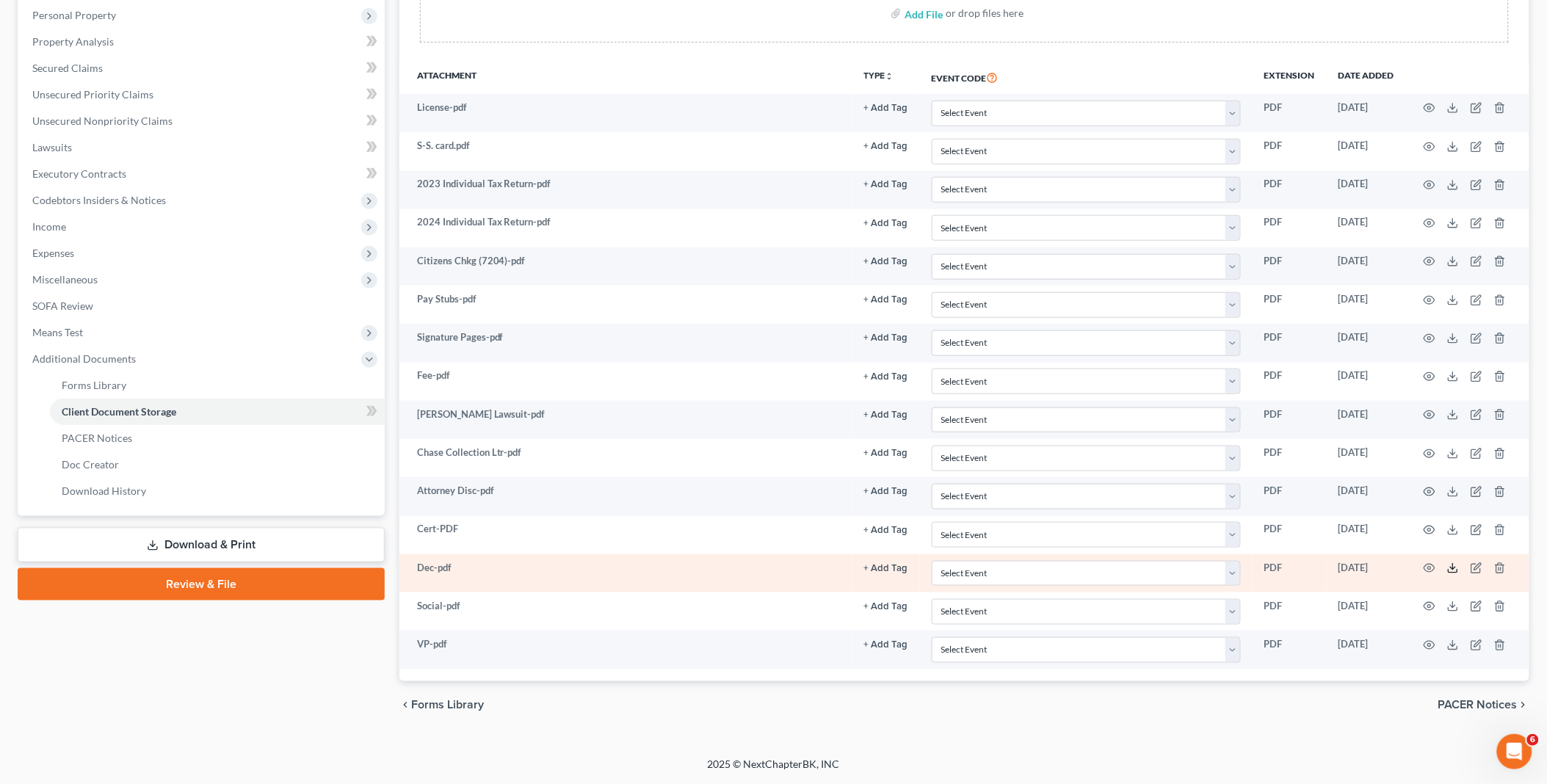
click at [1450, 567] on icon at bounding box center [1453, 568] width 12 height 12
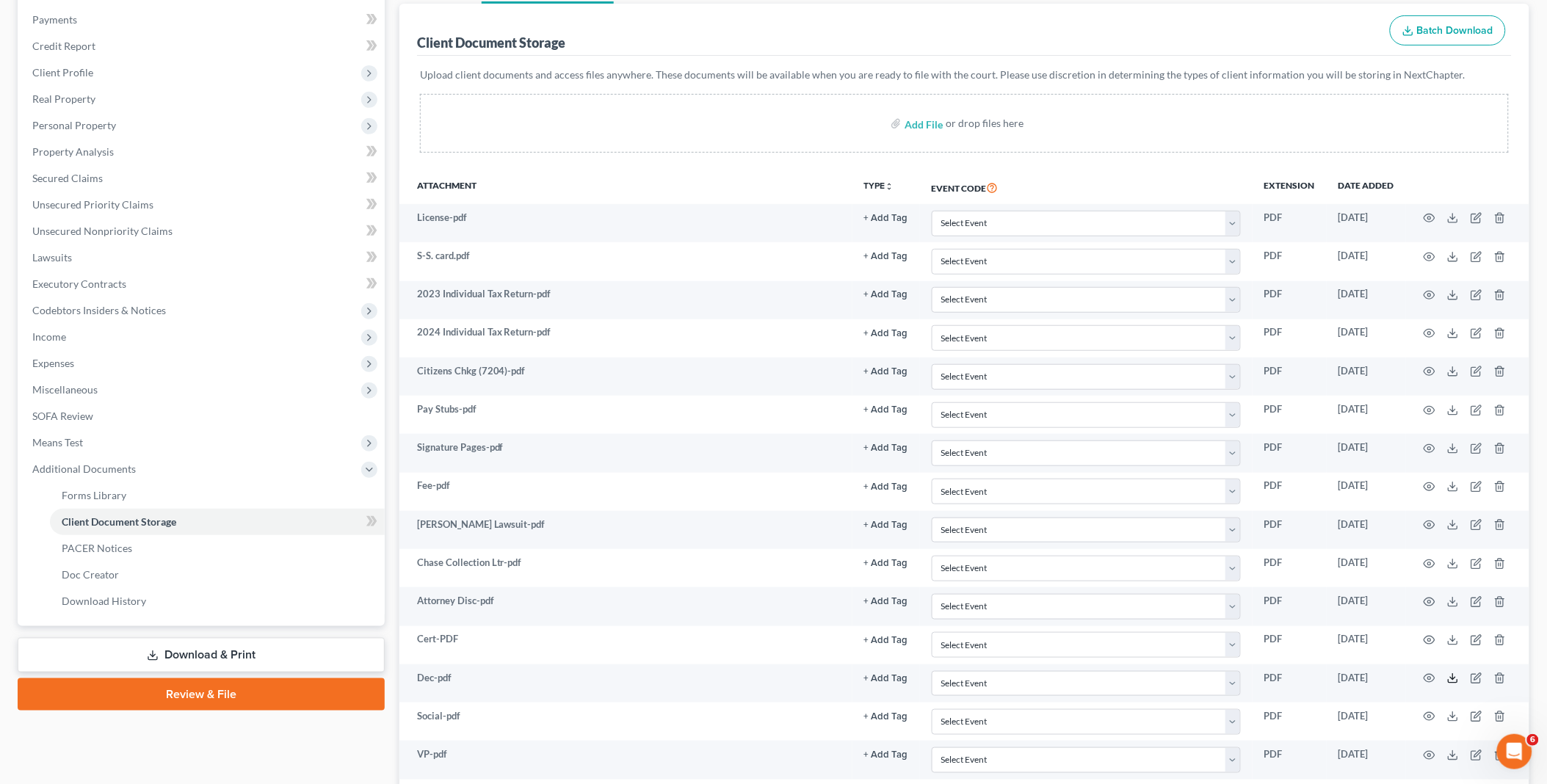
scroll to position [0, 0]
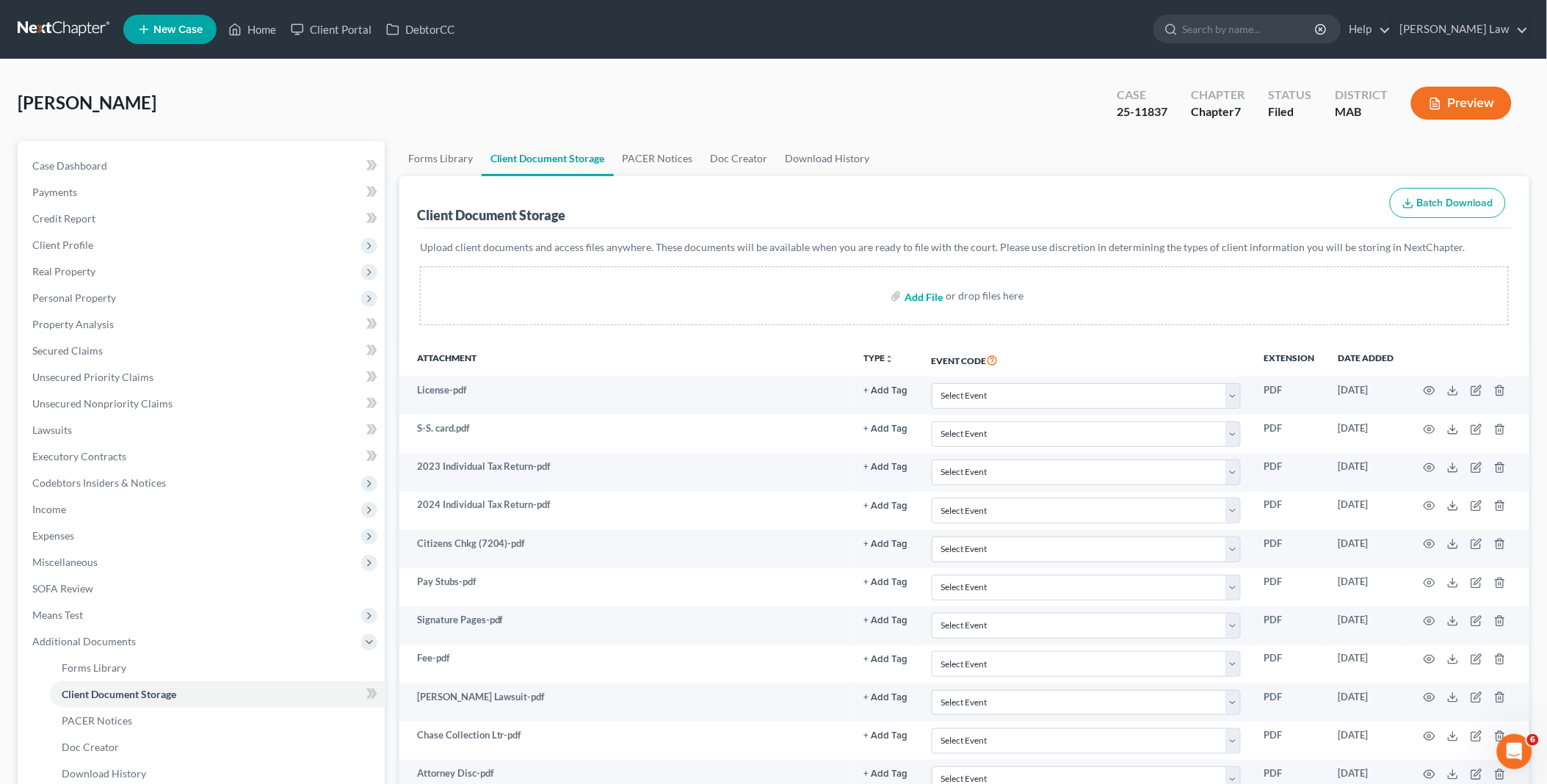
click at [936, 295] on input "file" at bounding box center [922, 295] width 35 height 26
type input "C:\fakepath\DebtorEducationNotification.PDF [PERSON_NAME].pdf"
click at [260, 27] on link "Home" at bounding box center [252, 29] width 62 height 26
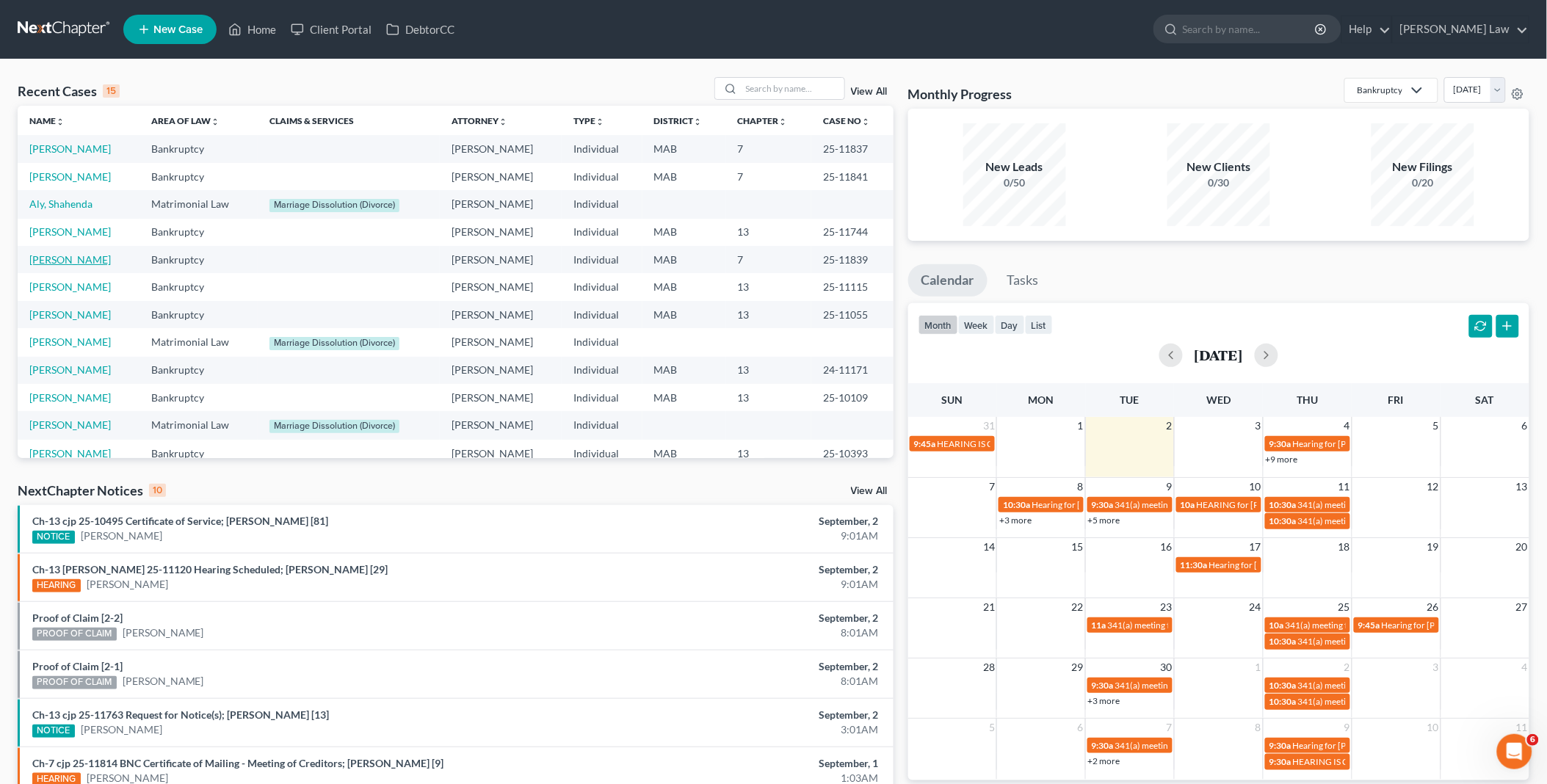
click at [40, 259] on link "[PERSON_NAME]" at bounding box center [70, 259] width 81 height 13
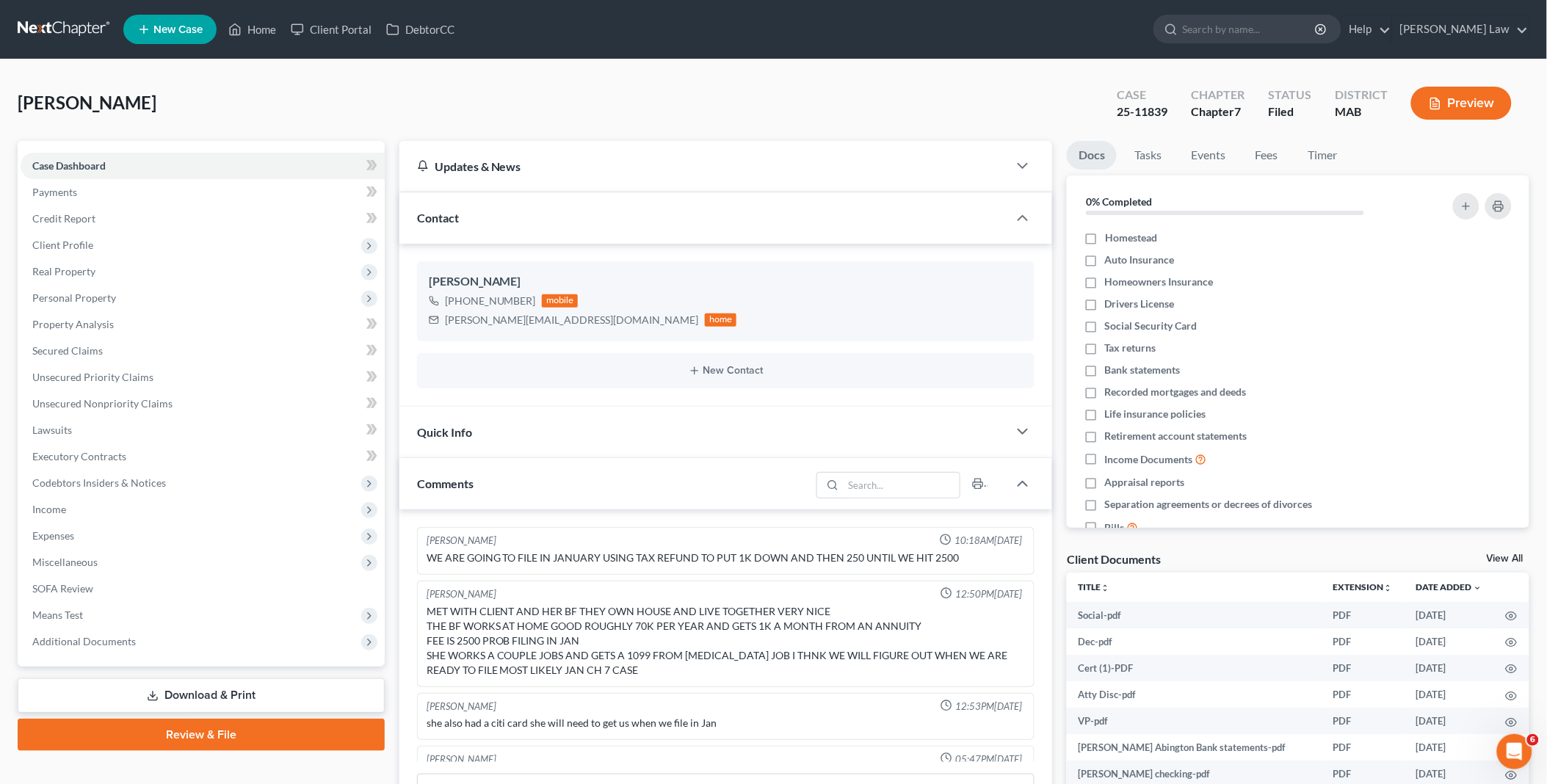
scroll to position [202, 0]
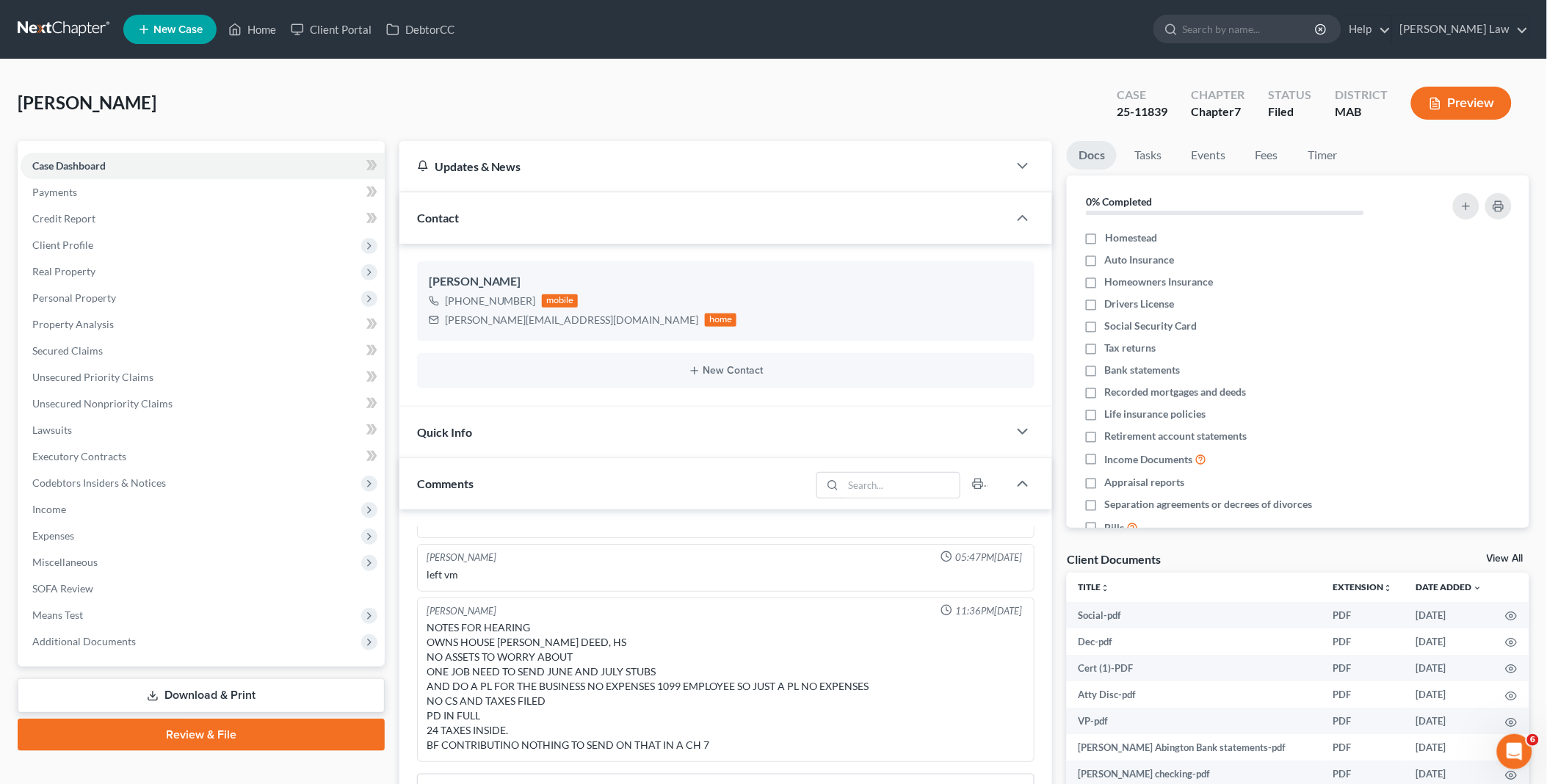
click at [1510, 548] on div "Docs Tasks Events Fees Timer 0% Completed Nothing here yet! Homestead Auto Insu…" at bounding box center [1298, 618] width 477 height 955
click at [1510, 559] on link "View All" at bounding box center [1505, 558] width 37 height 10
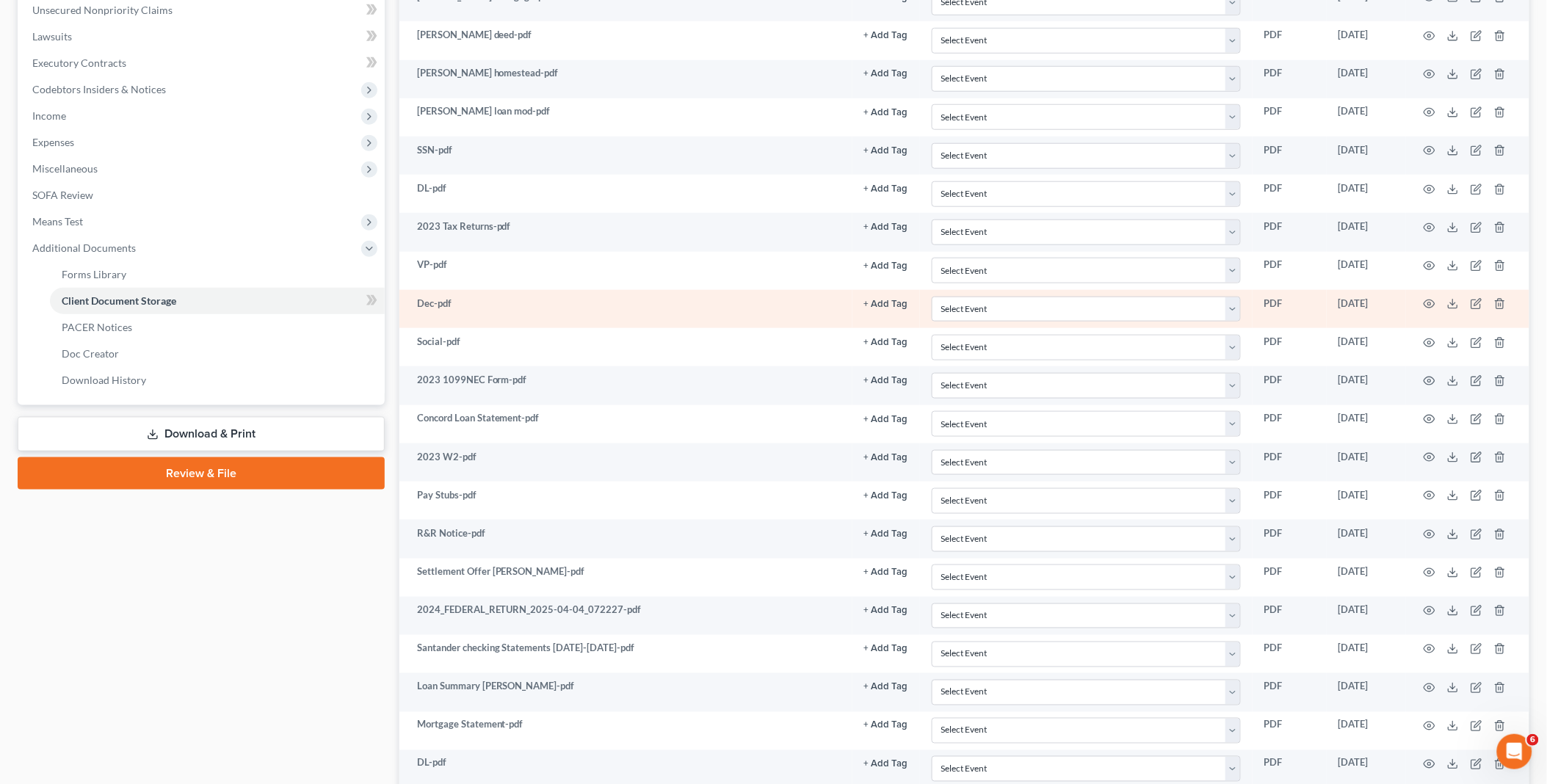
scroll to position [816, 0]
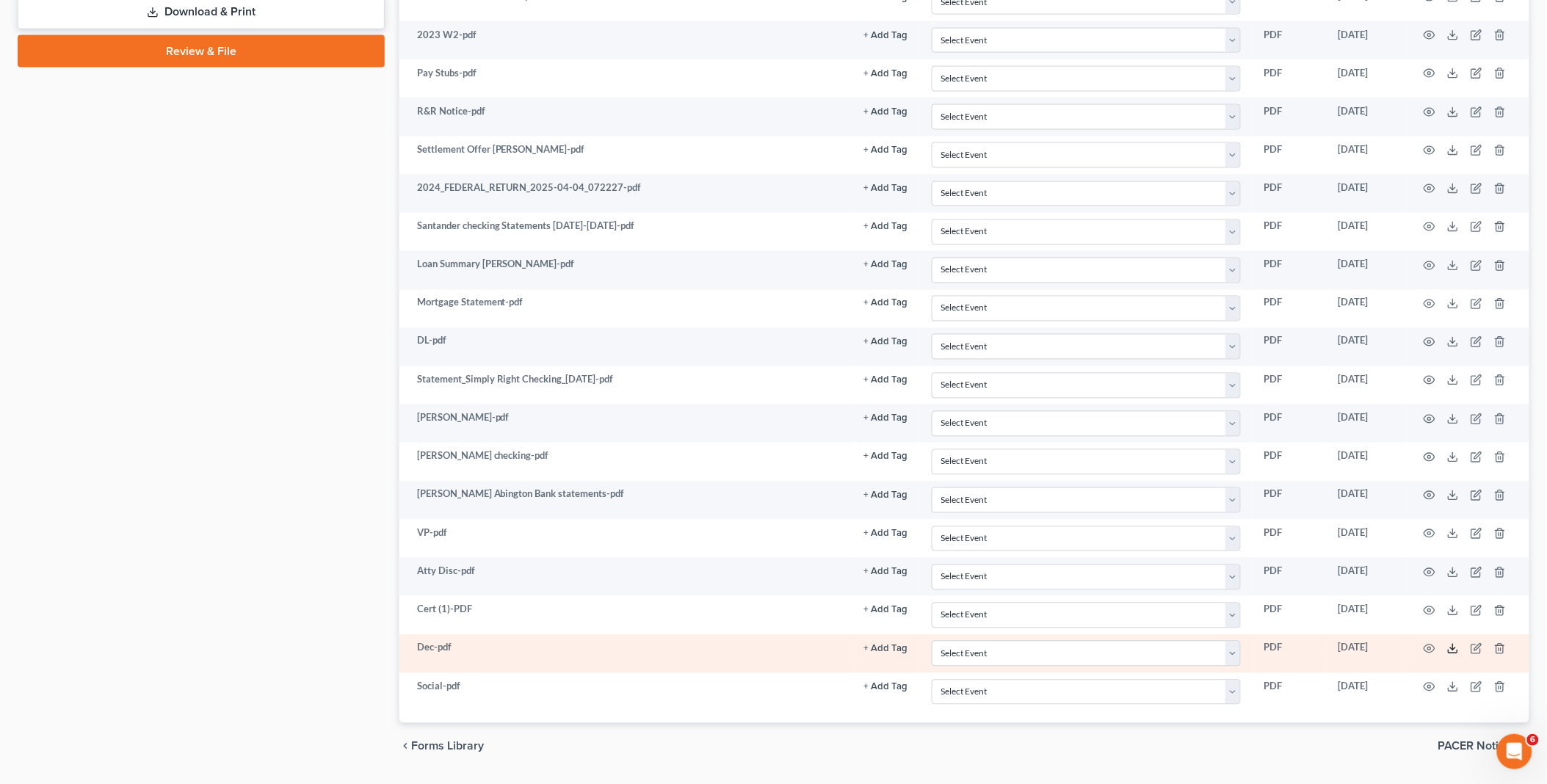
click at [1453, 650] on line at bounding box center [1453, 647] width 0 height 6
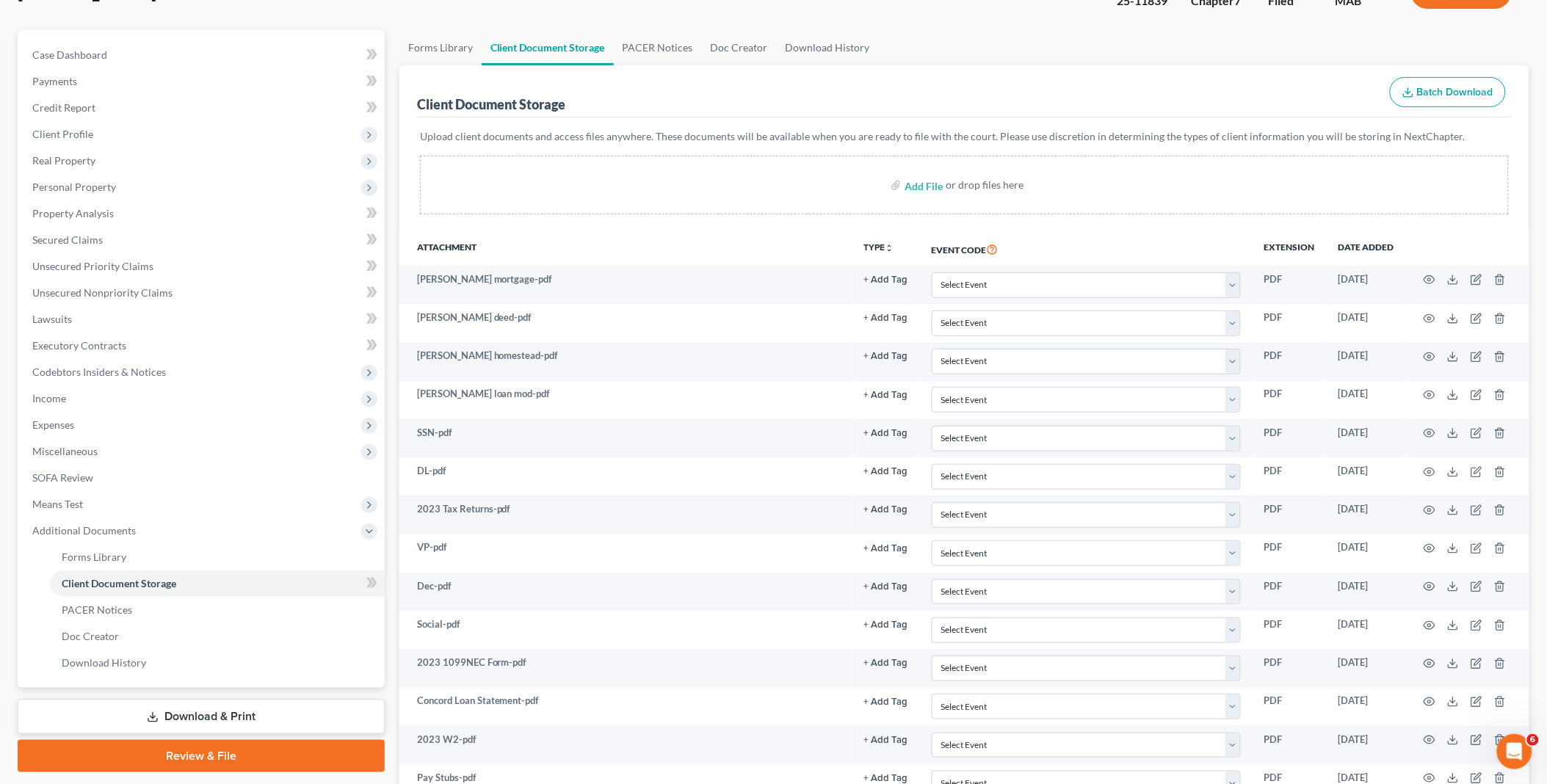
scroll to position [81, 0]
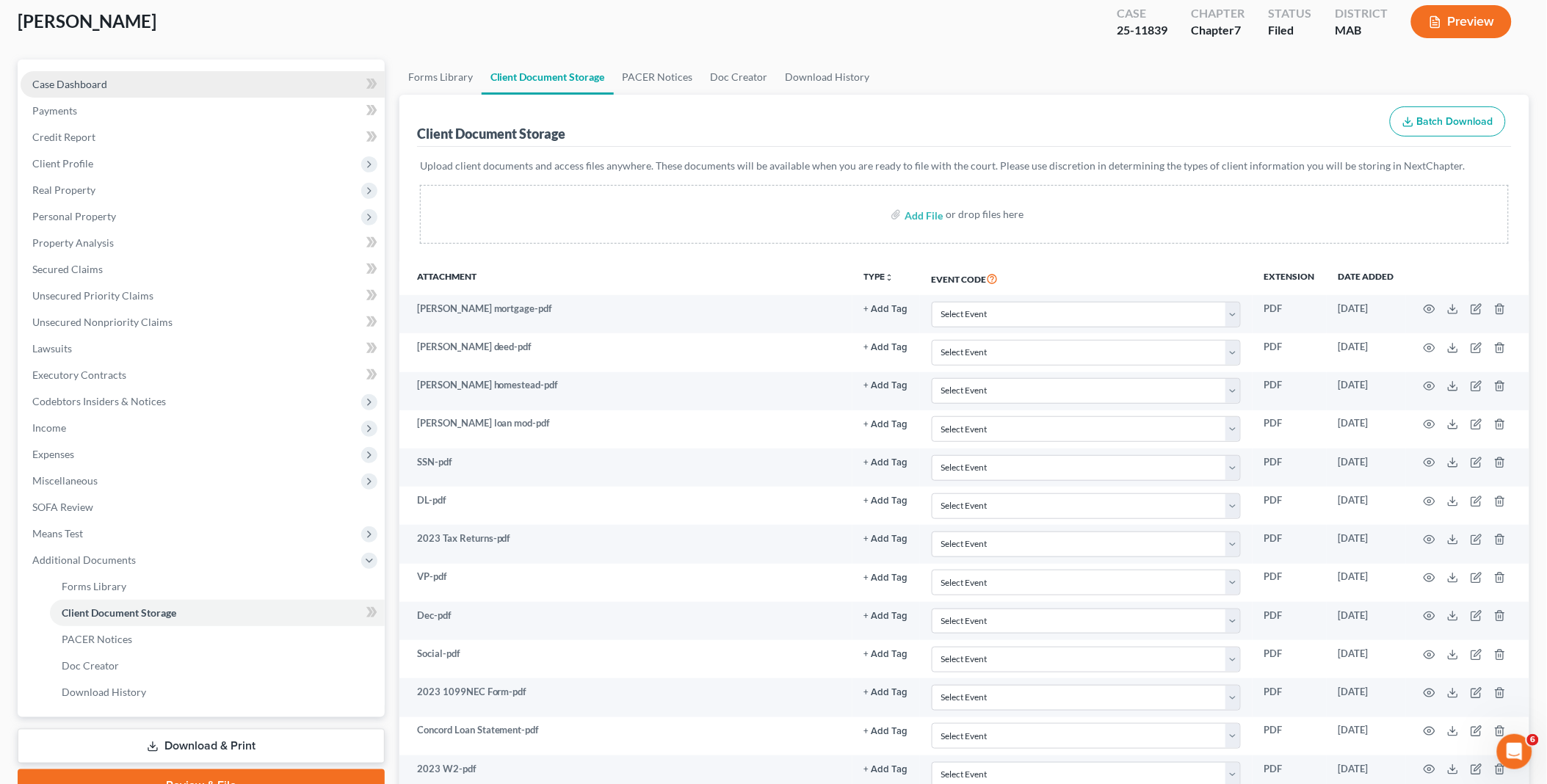
click at [93, 84] on span "Case Dashboard" at bounding box center [70, 84] width 75 height 13
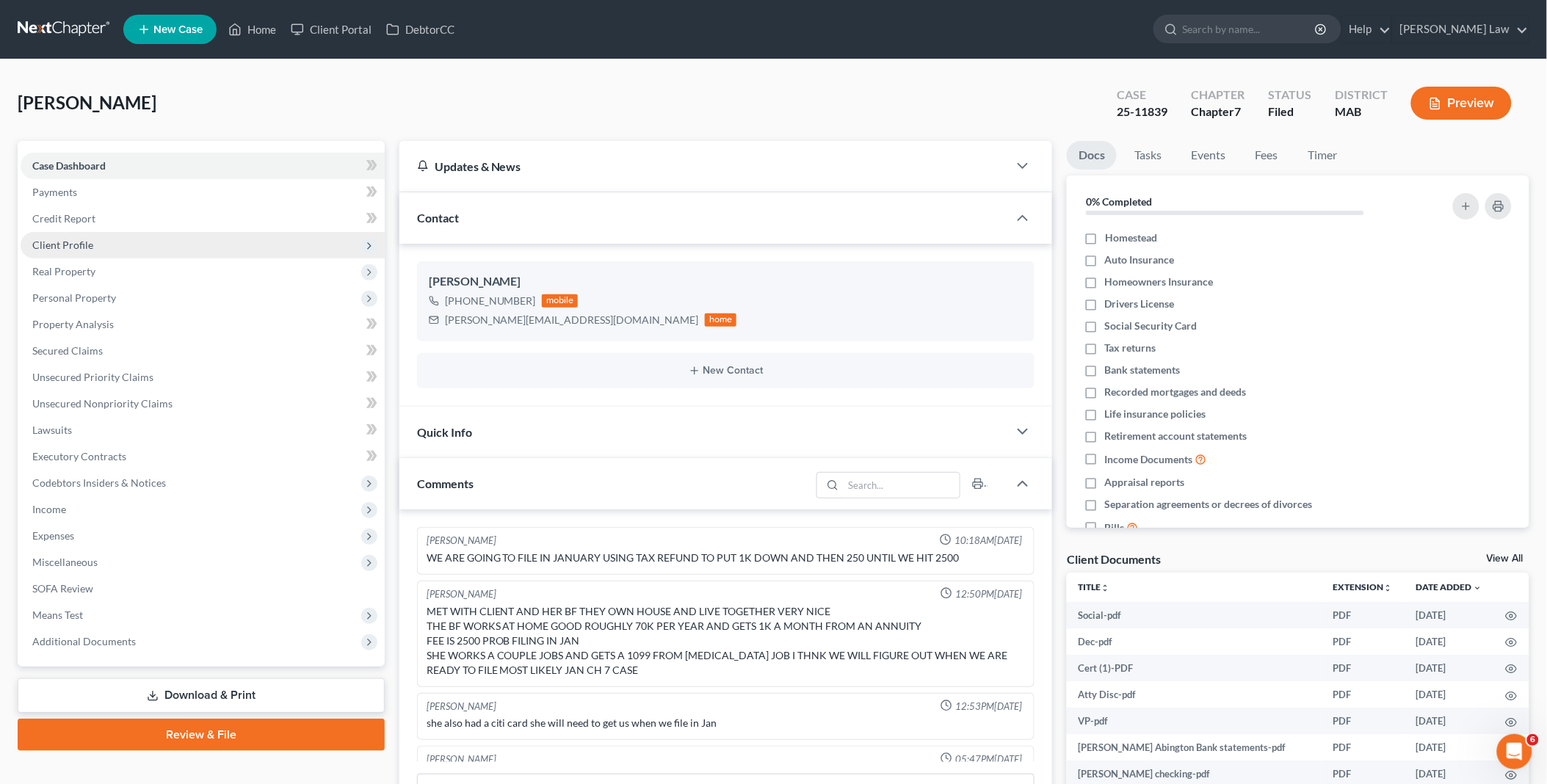
scroll to position [202, 0]
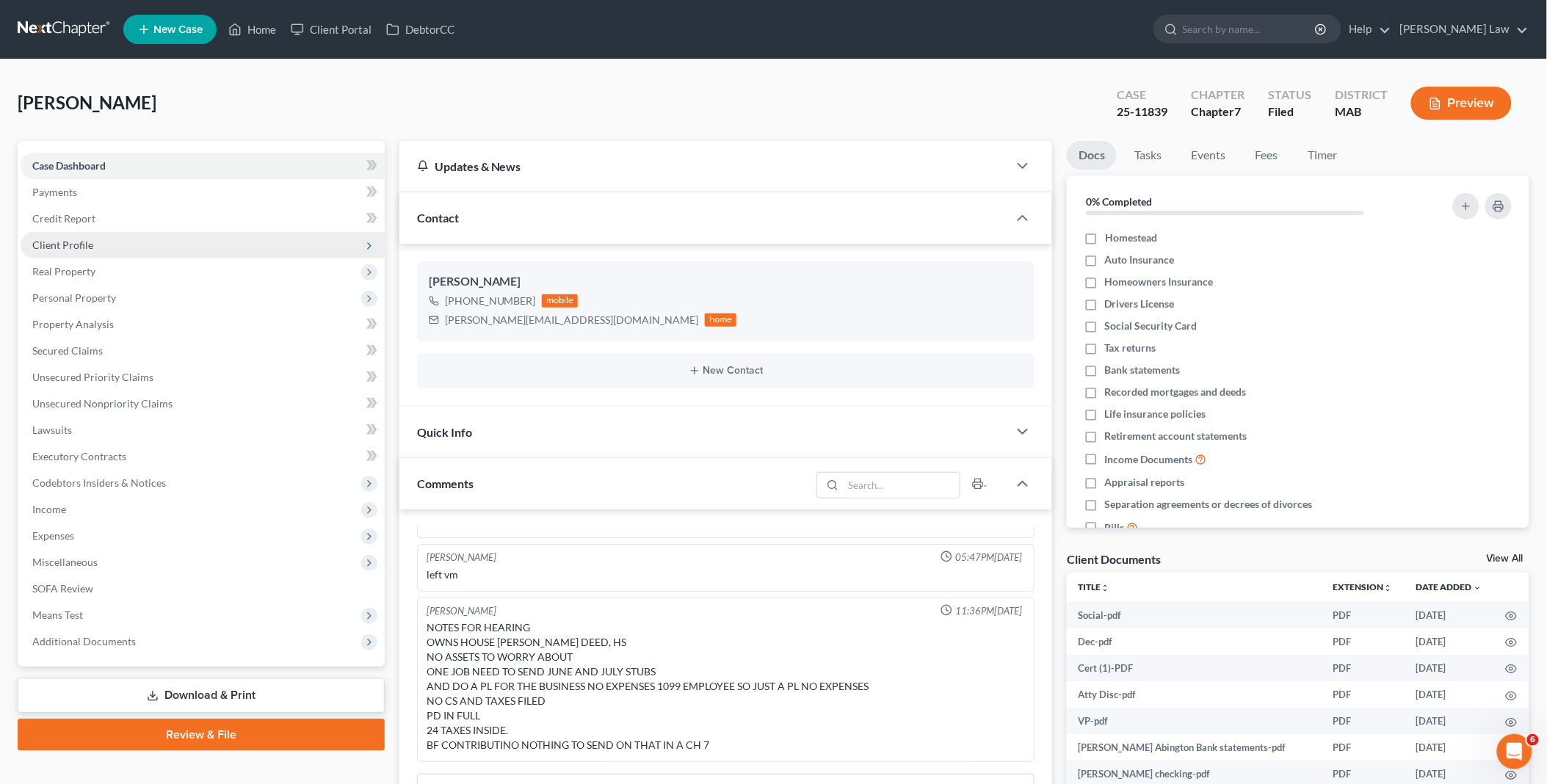
click at [89, 247] on span "Client Profile" at bounding box center [63, 245] width 61 height 13
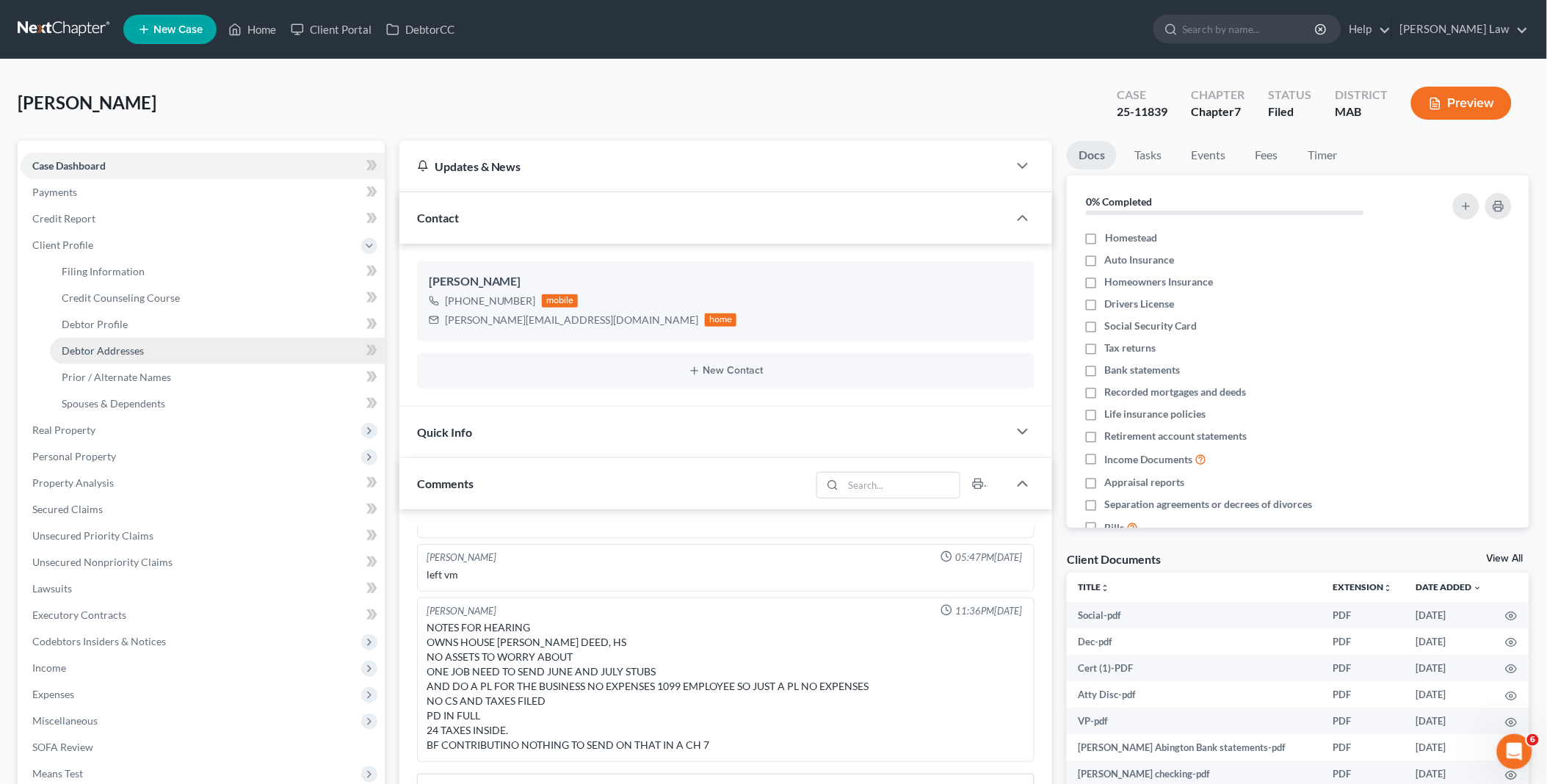
click at [149, 349] on link "Debtor Addresses" at bounding box center [217, 350] width 335 height 26
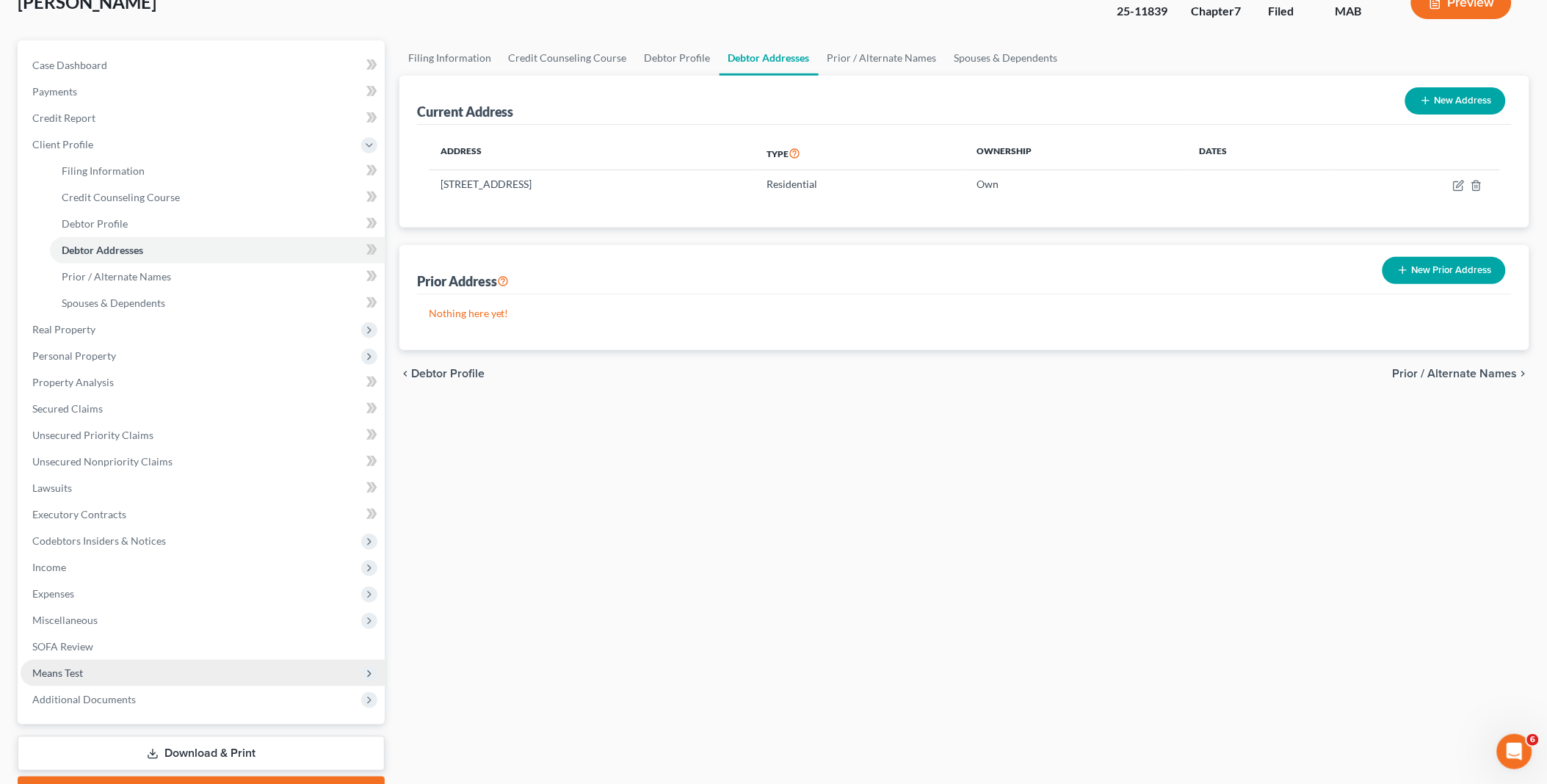
scroll to position [179, 0]
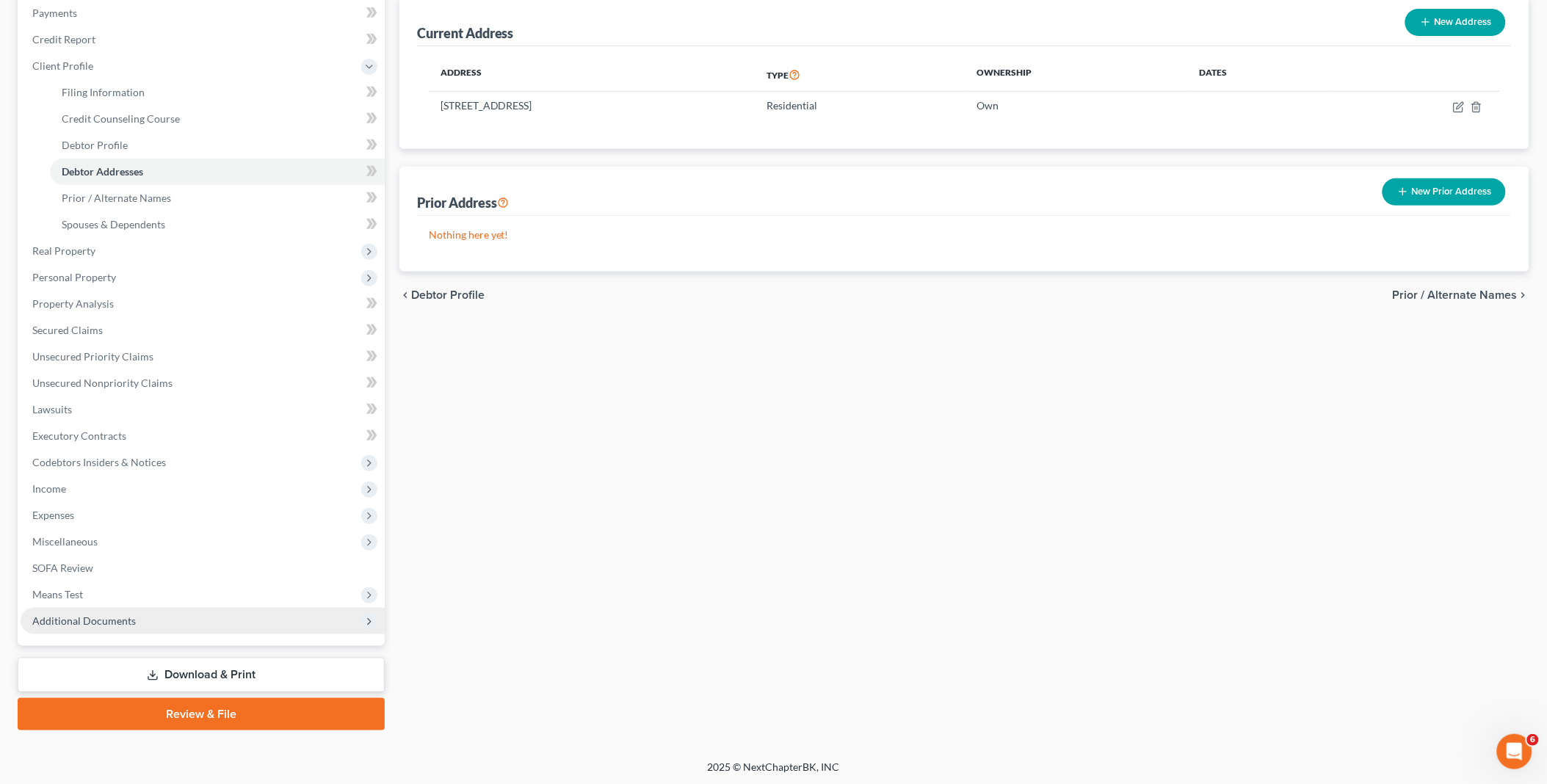
click at [116, 617] on span "Additional Documents" at bounding box center [84, 621] width 104 height 13
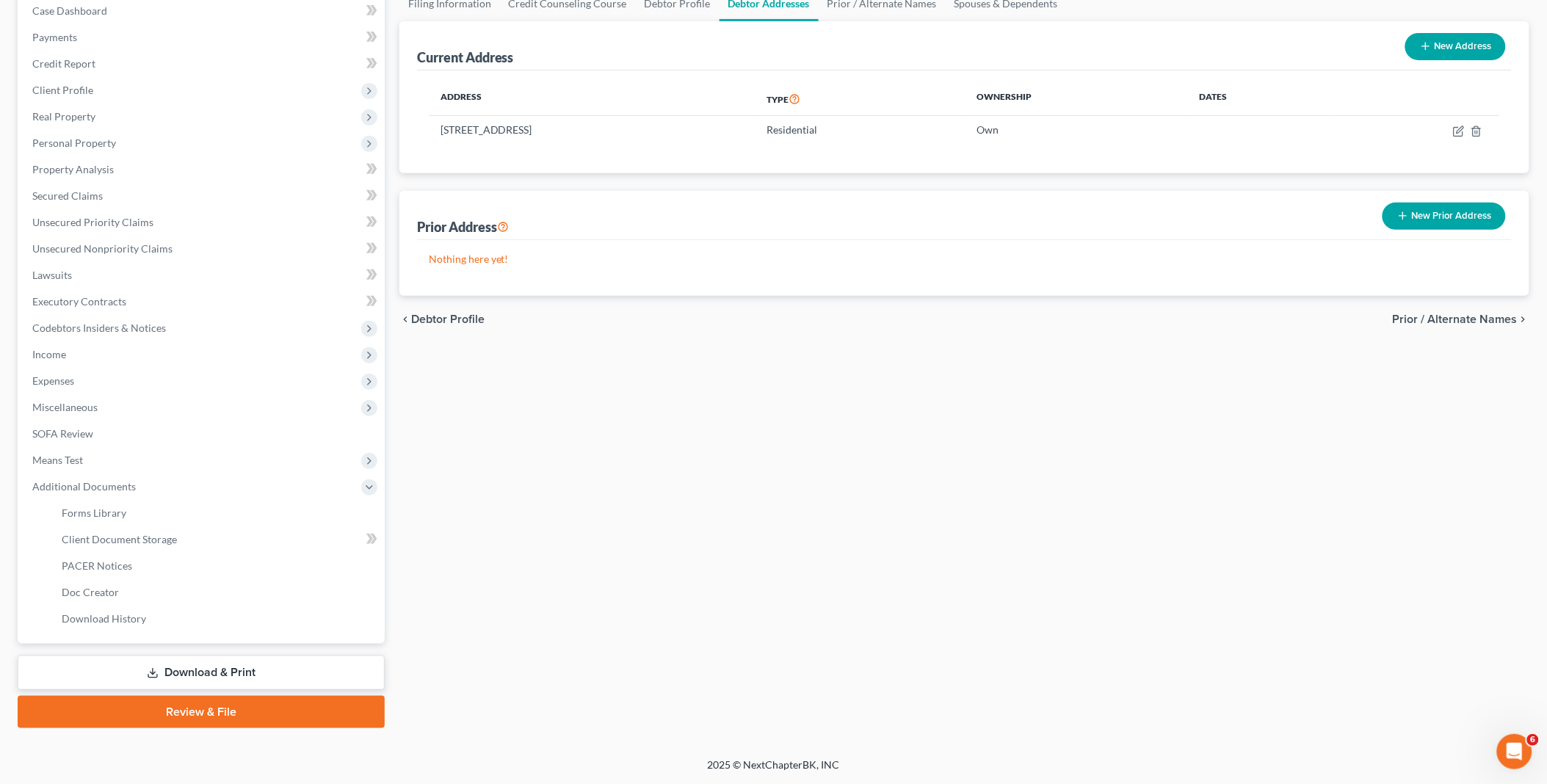
scroll to position [152, 0]
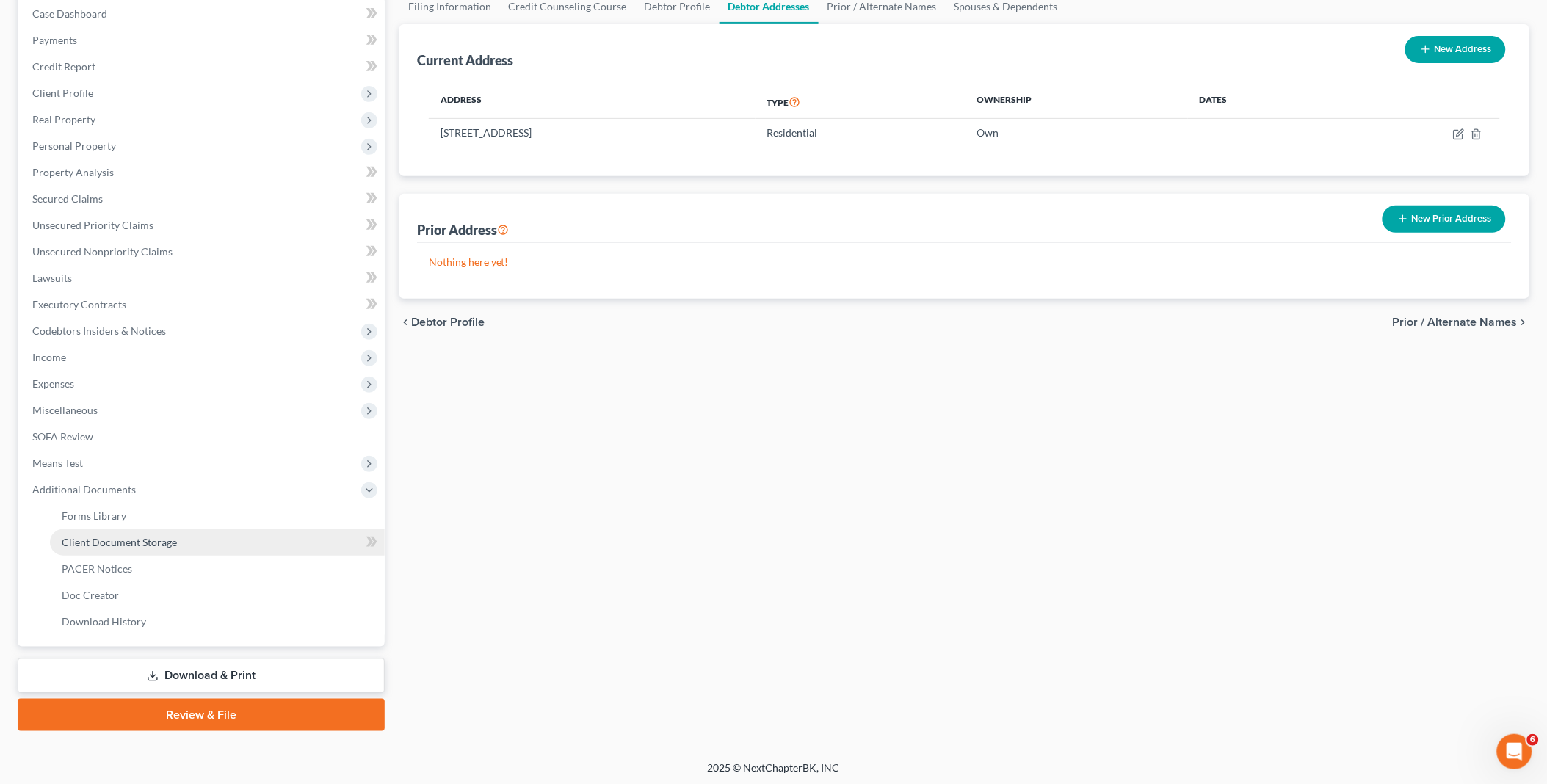
click at [128, 541] on span "Client Document Storage" at bounding box center [119, 542] width 115 height 13
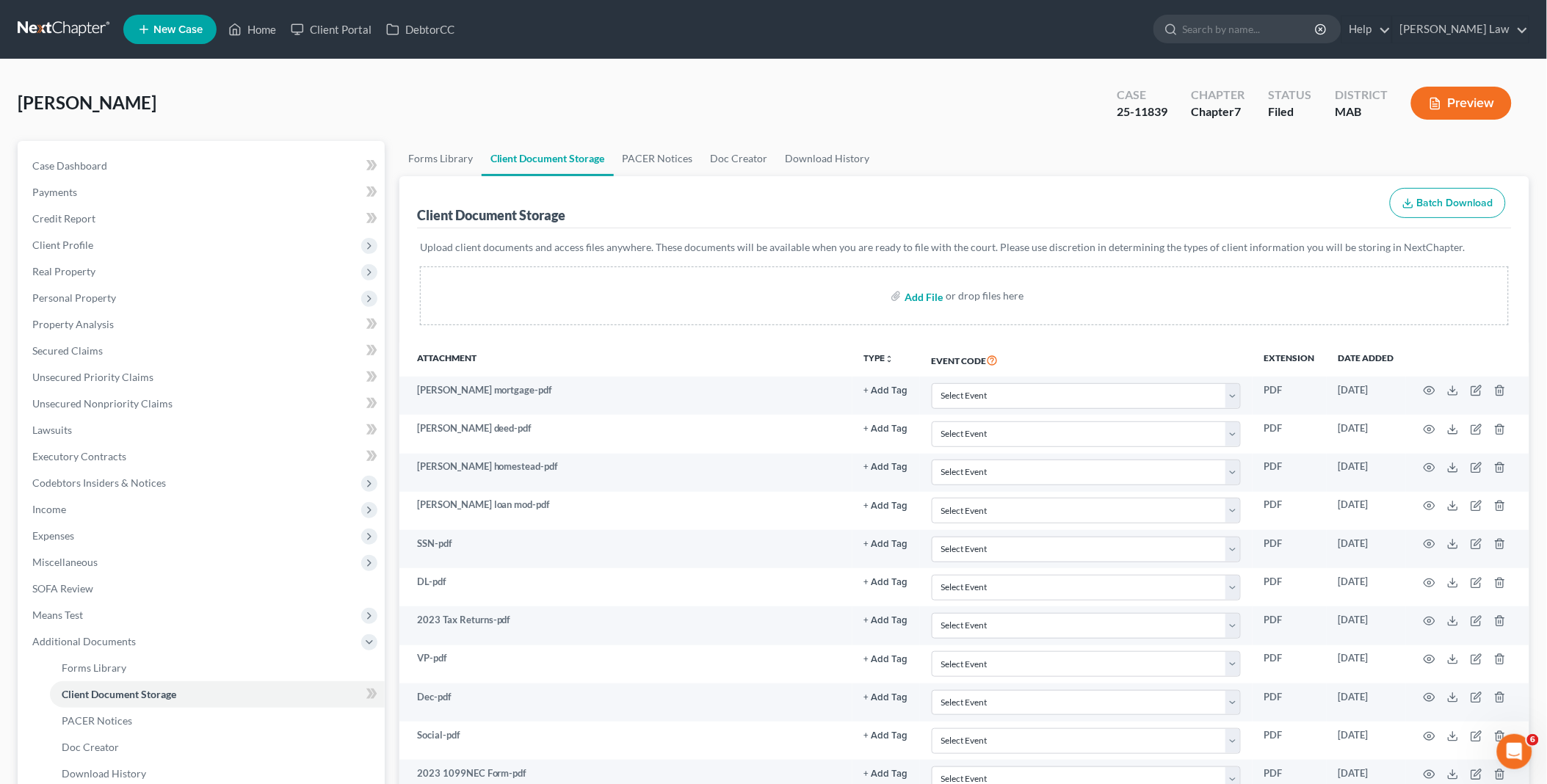
click at [933, 294] on input "file" at bounding box center [922, 295] width 35 height 26
type input "C:\fakepath\DebtorEducationNotification.PDF [PERSON_NAME].pdf"
